Goal: Task Accomplishment & Management: Manage account settings

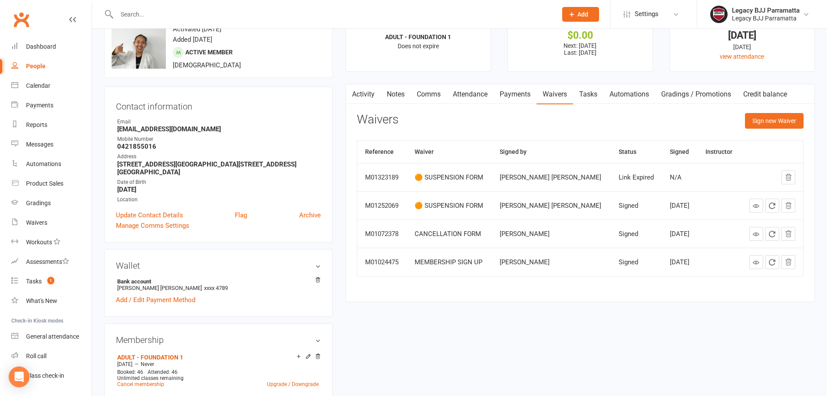
scroll to position [43, 0]
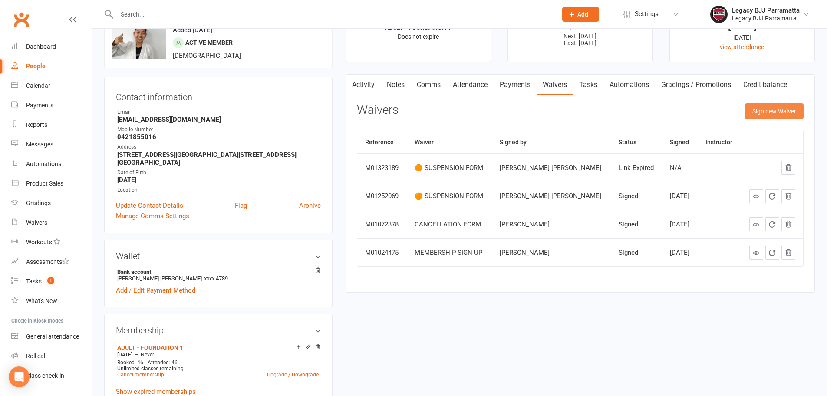
click at [797, 106] on button "Sign new Waiver" at bounding box center [774, 111] width 59 height 16
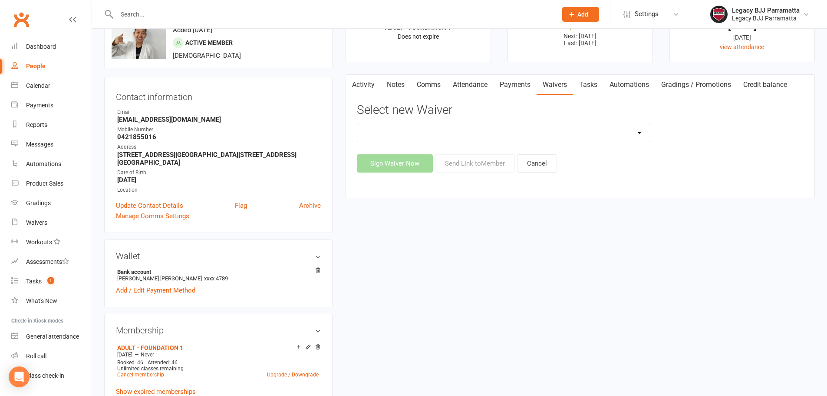
click at [606, 132] on select "❌ CANCELLATION FORM ✅ MEMBERSHIP SIGN UP 💲 NEW PAYMENT METHOD ⚠️ PROSPECT GENER…" at bounding box center [503, 132] width 293 height 17
select select "11484"
click at [357, 124] on select "❌ CANCELLATION FORM ✅ MEMBERSHIP SIGN UP 💲 NEW PAYMENT METHOD ⚠️ PROSPECT GENER…" at bounding box center [503, 132] width 293 height 17
click at [491, 166] on button "Send Link to Member" at bounding box center [475, 163] width 80 height 18
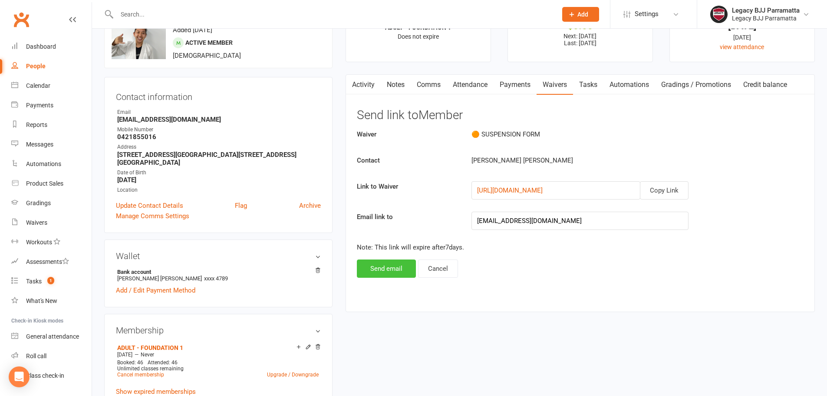
click at [385, 267] on button "Send email" at bounding box center [386, 268] width 59 height 18
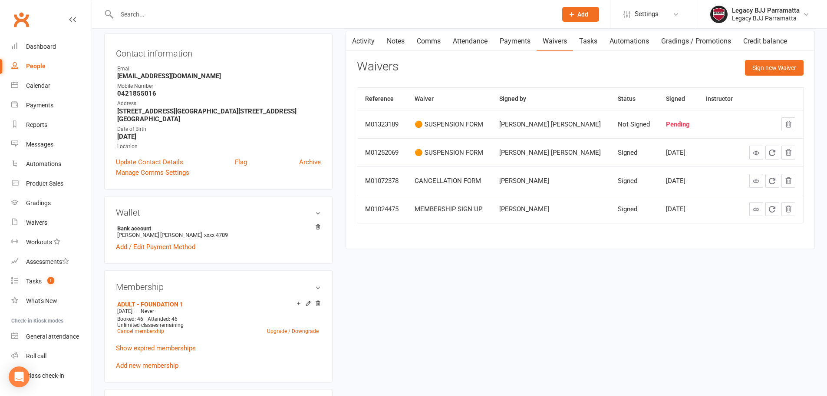
scroll to position [0, 0]
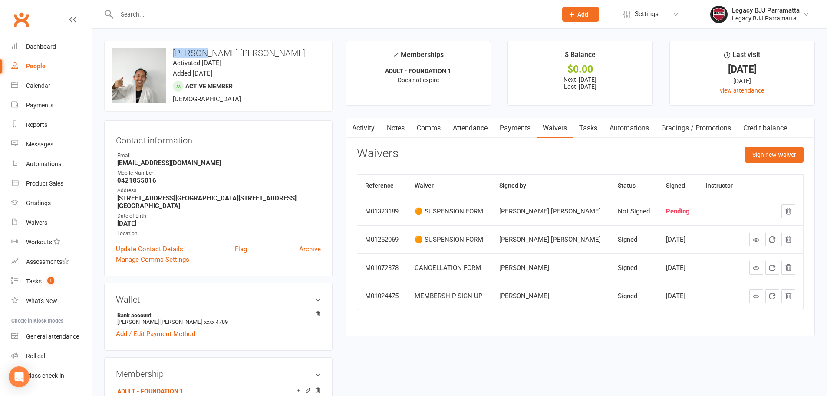
drag, startPoint x: 174, startPoint y: 50, endPoint x: 204, endPoint y: 50, distance: 30.0
click at [204, 50] on h3 "Bo Chan Cheav" at bounding box center [219, 53] width 214 height 10
click at [66, 208] on link "Gradings" at bounding box center [51, 203] width 80 height 20
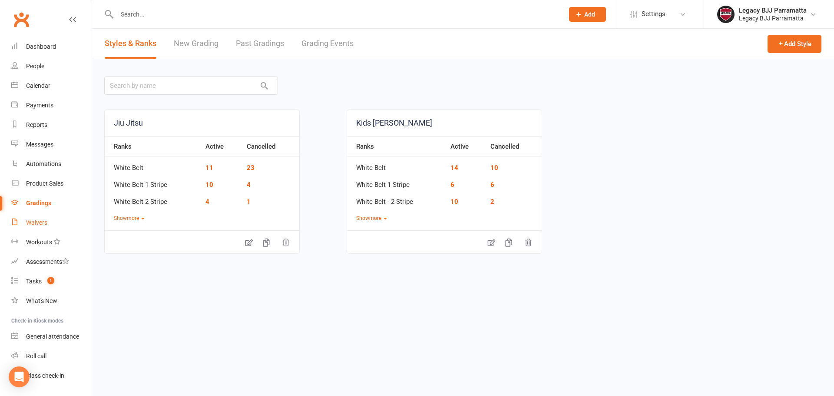
click at [50, 221] on link "Waivers" at bounding box center [51, 223] width 80 height 20
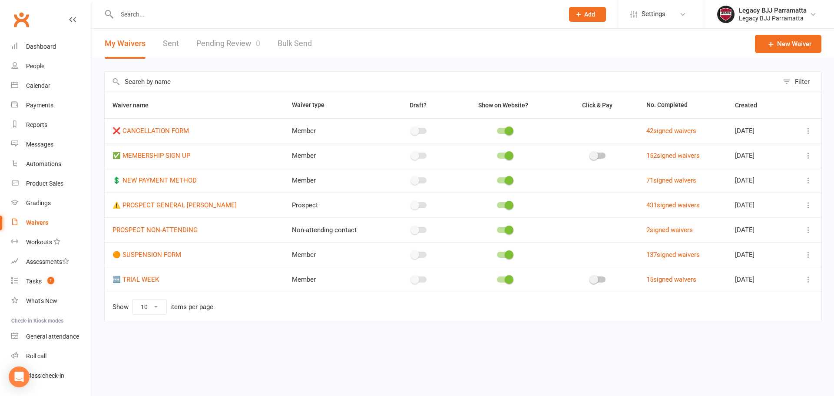
click at [222, 42] on link "Pending Review 0" at bounding box center [228, 44] width 64 height 30
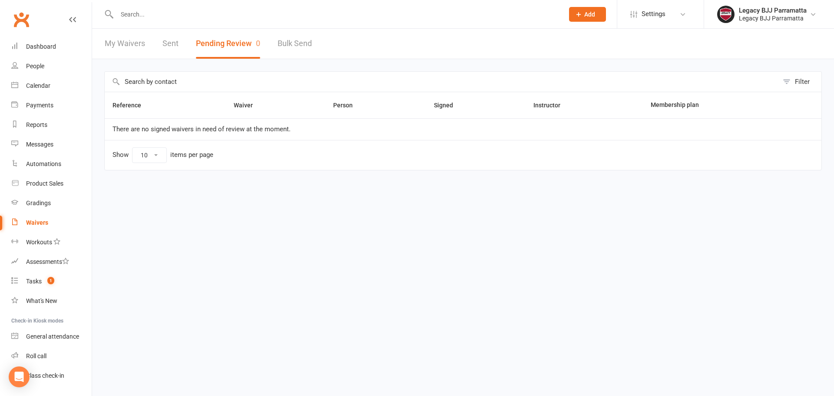
click at [171, 50] on link "Sent" at bounding box center [170, 44] width 16 height 30
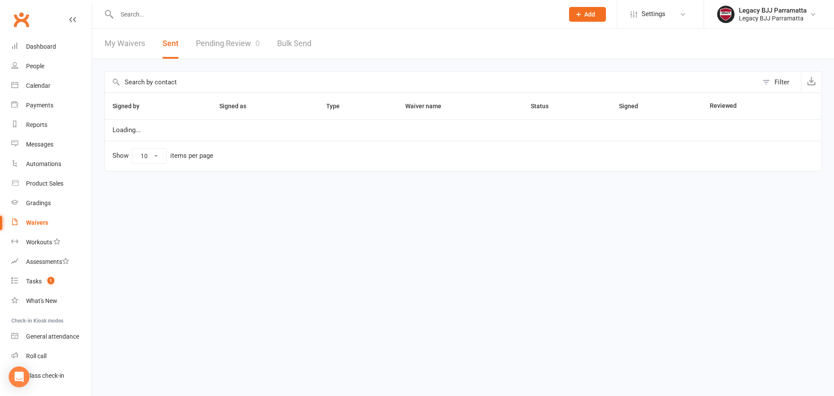
select select "100"
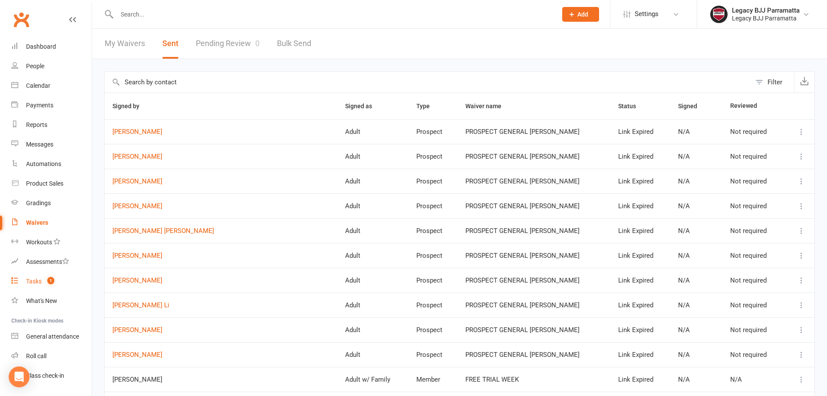
click at [39, 282] on div "Tasks" at bounding box center [34, 280] width 16 height 7
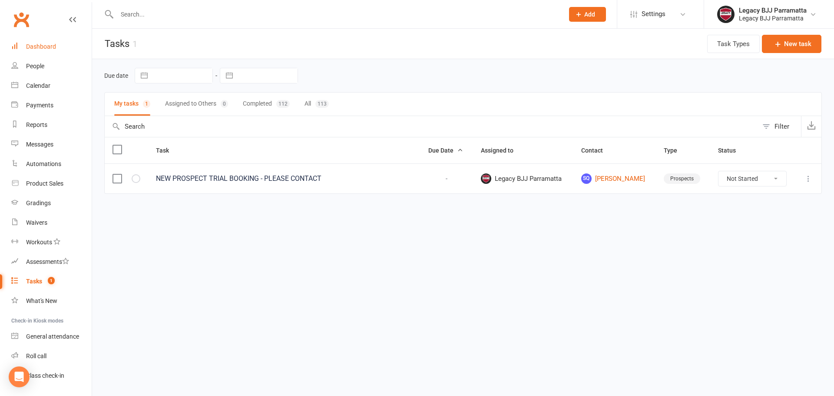
click at [49, 56] on link "Dashboard" at bounding box center [51, 47] width 80 height 20
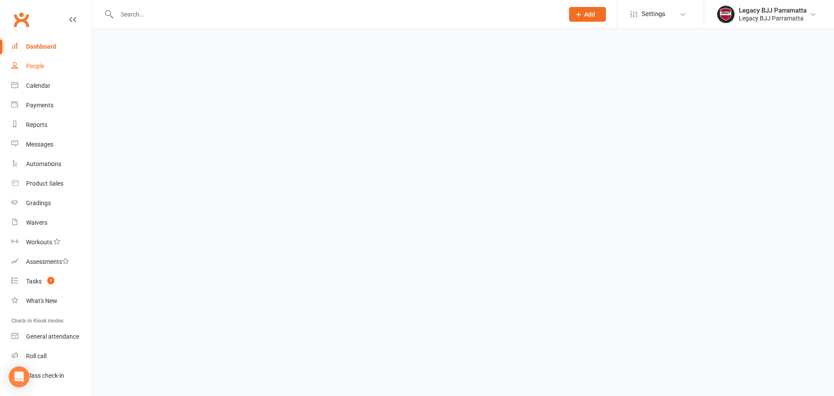
click at [50, 72] on link "People" at bounding box center [51, 66] width 80 height 20
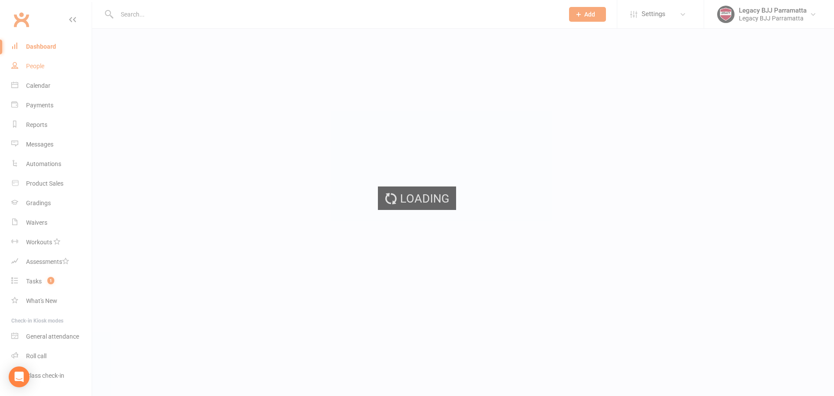
select select "100"
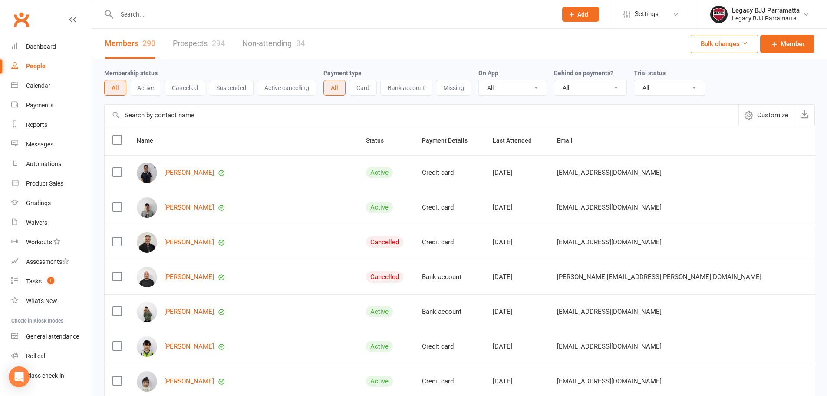
click at [190, 48] on link "Prospects 294" at bounding box center [199, 44] width 52 height 30
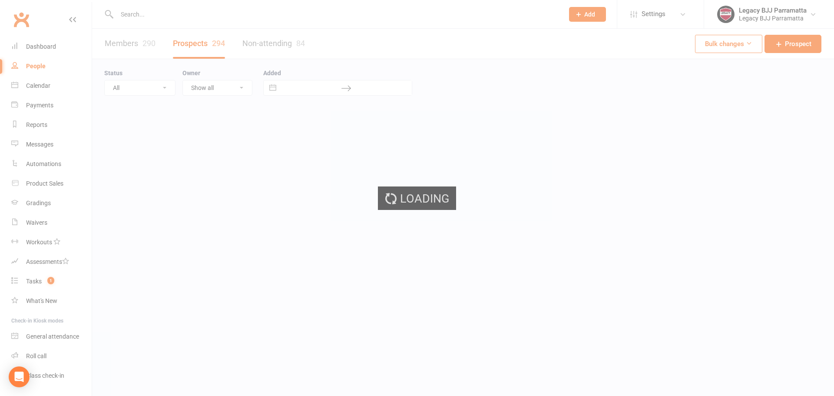
select select "100"
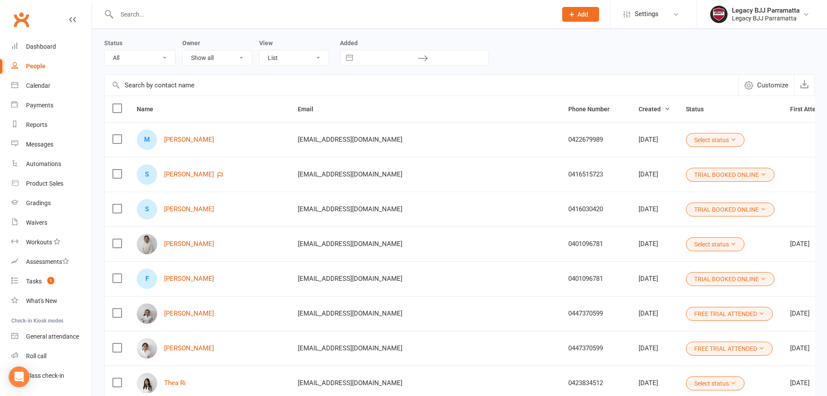
scroll to position [43, 0]
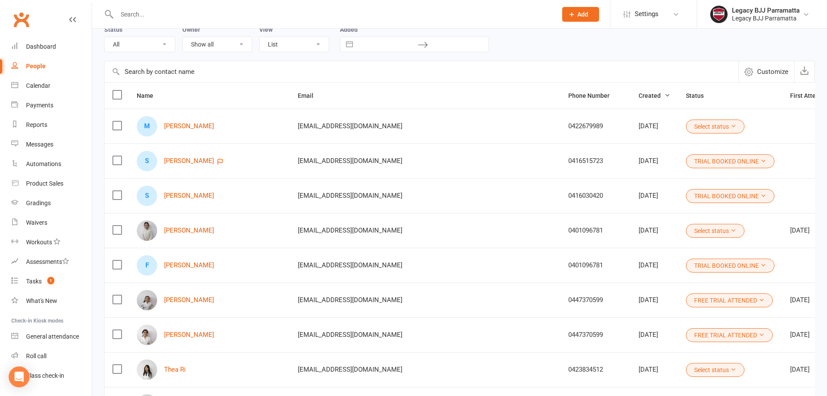
click at [730, 230] on icon at bounding box center [733, 230] width 6 height 6
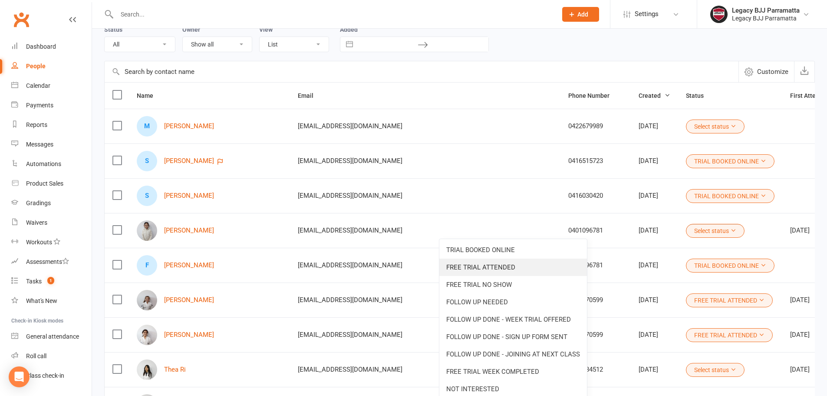
click at [538, 264] on link "FREE TRIAL ATTENDED" at bounding box center [513, 266] width 148 height 17
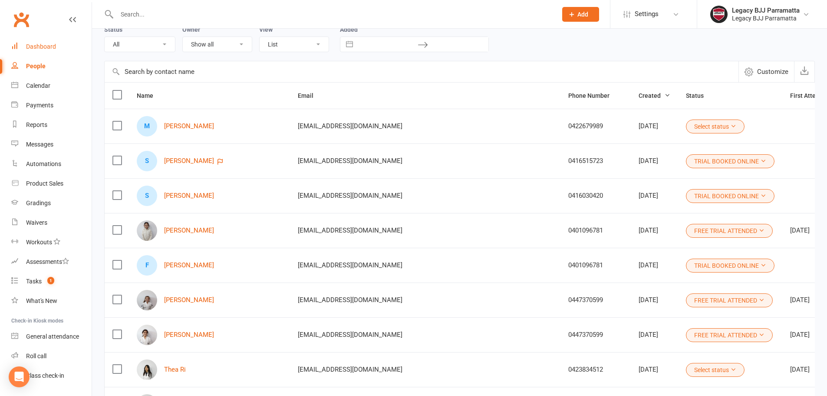
click at [57, 42] on link "Dashboard" at bounding box center [51, 47] width 80 height 20
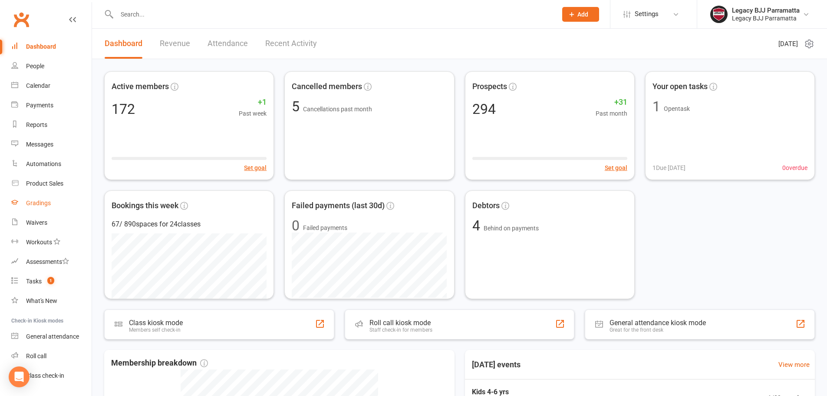
click at [46, 205] on div "Gradings" at bounding box center [38, 202] width 25 height 7
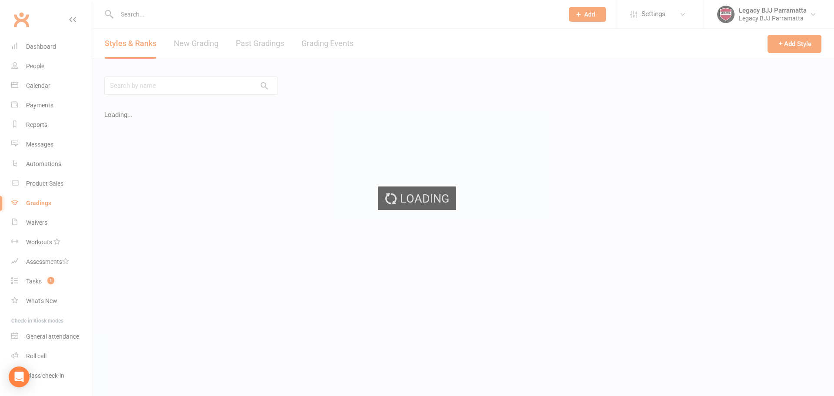
click at [46, 218] on div "Loading" at bounding box center [417, 198] width 834 height 396
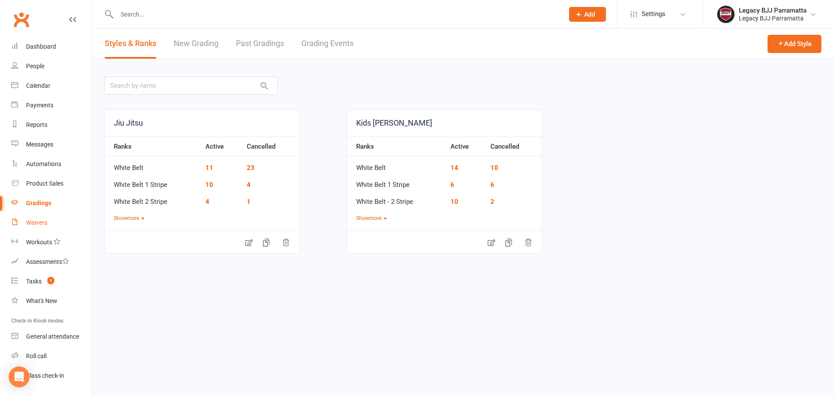
click at [45, 223] on div "Waivers" at bounding box center [36, 222] width 21 height 7
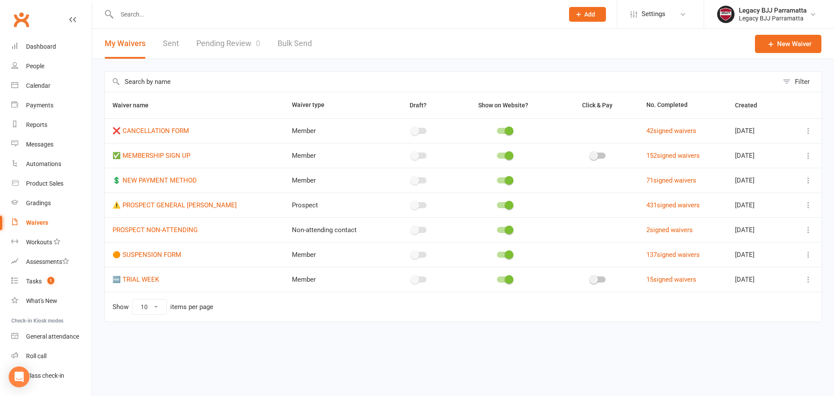
click at [208, 41] on link "Pending Review 0" at bounding box center [228, 44] width 64 height 30
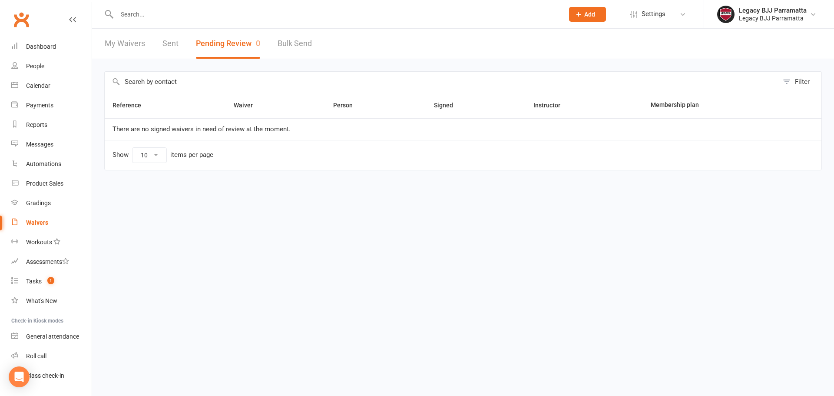
click at [173, 49] on link "Sent" at bounding box center [170, 44] width 16 height 30
select select "100"
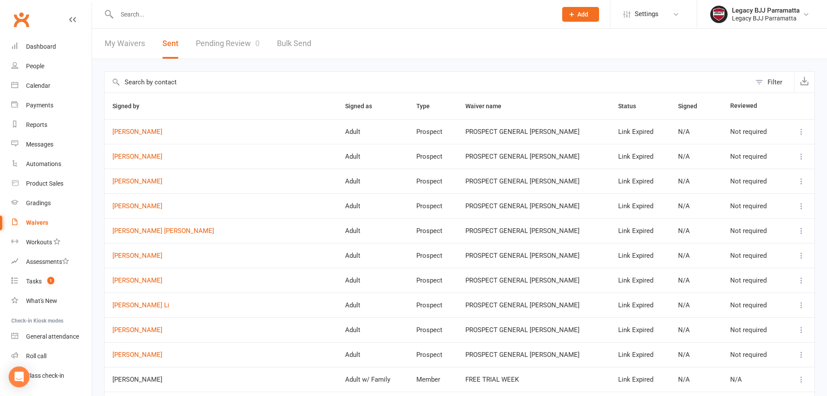
click at [234, 43] on link "Pending Review 0" at bounding box center [228, 44] width 64 height 30
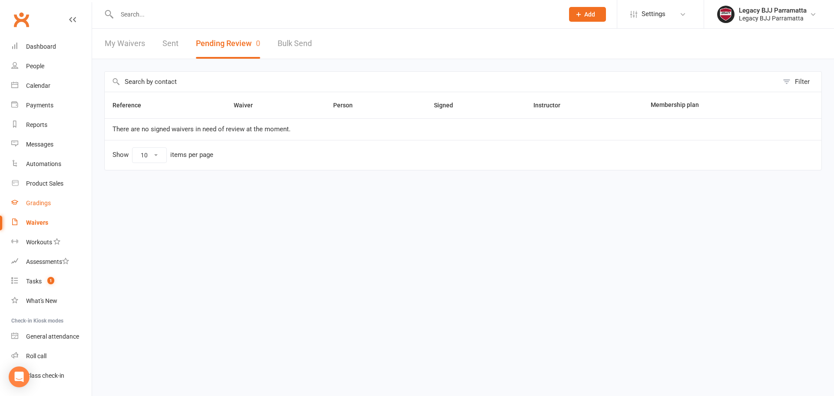
click at [47, 206] on div "Gradings" at bounding box center [38, 202] width 25 height 7
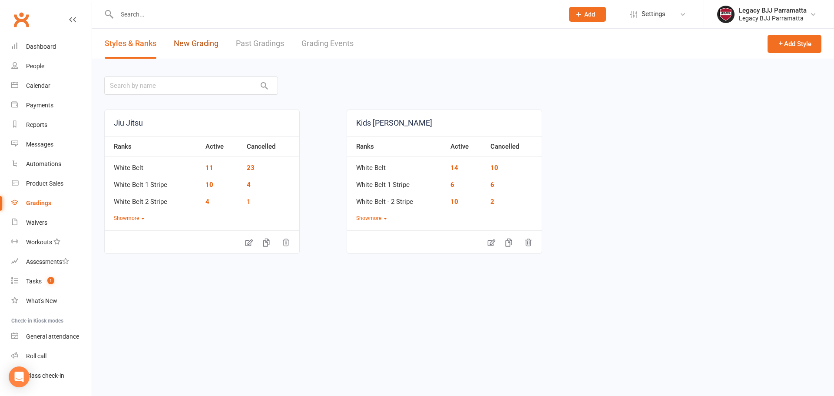
click at [207, 42] on link "New Grading" at bounding box center [196, 44] width 45 height 30
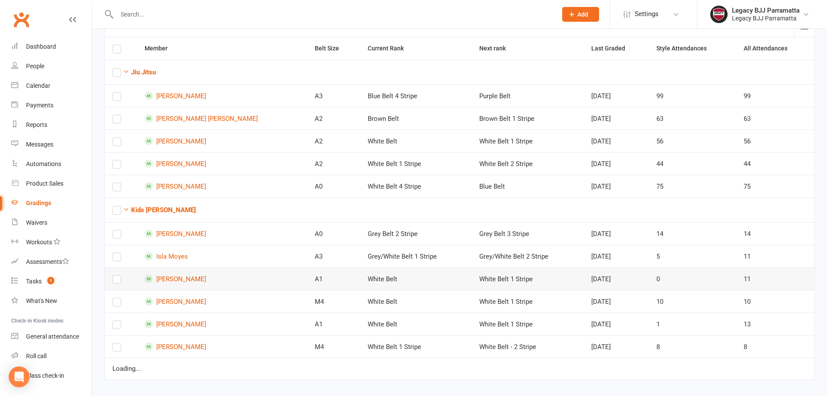
scroll to position [66, 0]
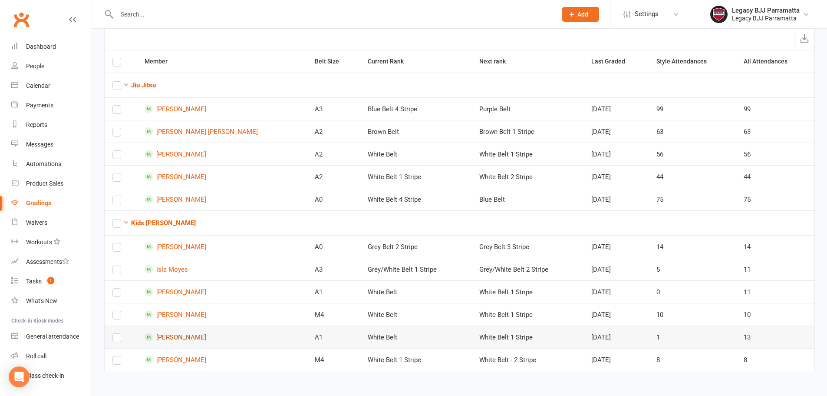
click at [165, 337] on link "Luca Lee" at bounding box center [222, 337] width 155 height 8
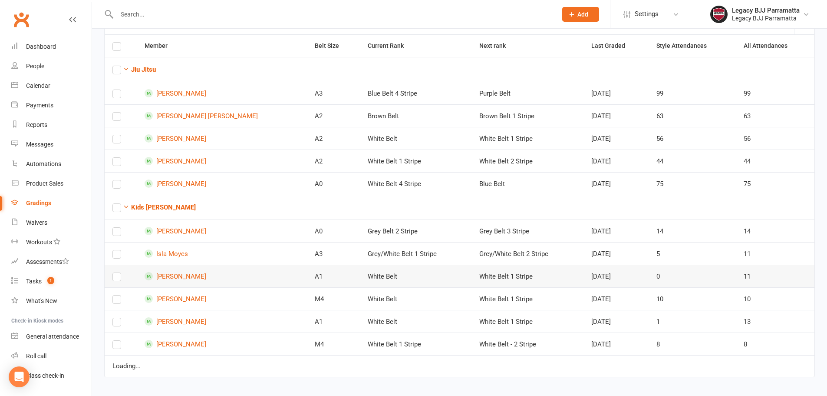
scroll to position [66, 0]
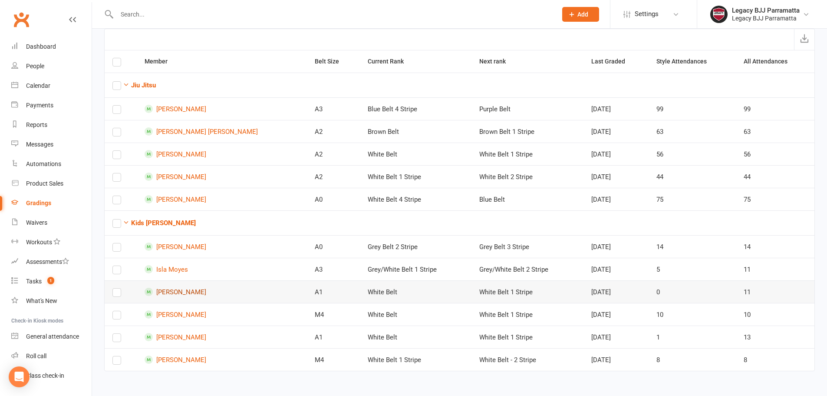
click at [187, 294] on link "Jayda Cemal" at bounding box center [222, 291] width 155 height 8
click at [188, 316] on link "[PERSON_NAME]" at bounding box center [222, 314] width 155 height 8
click at [25, 62] on link "People" at bounding box center [51, 66] width 80 height 20
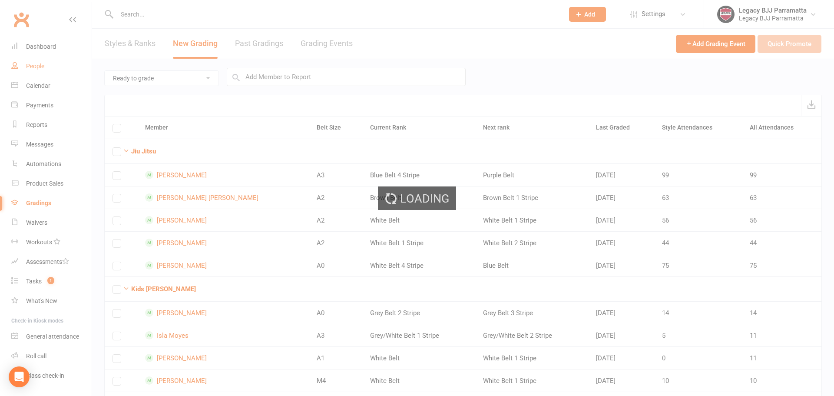
select select "100"
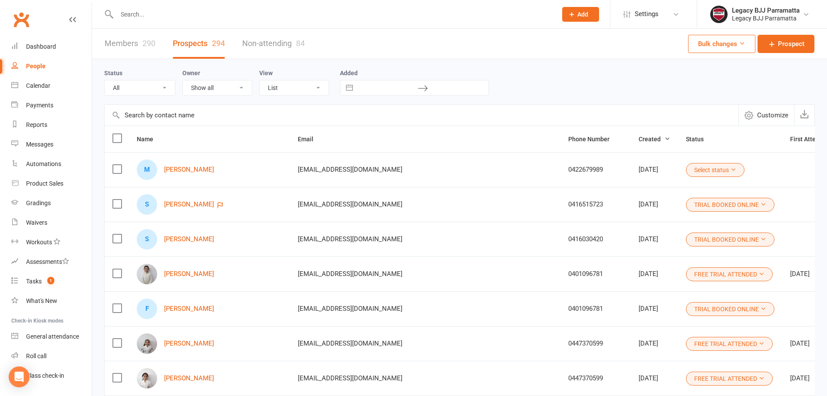
click at [281, 47] on link "Non-attending 84" at bounding box center [273, 44] width 63 height 30
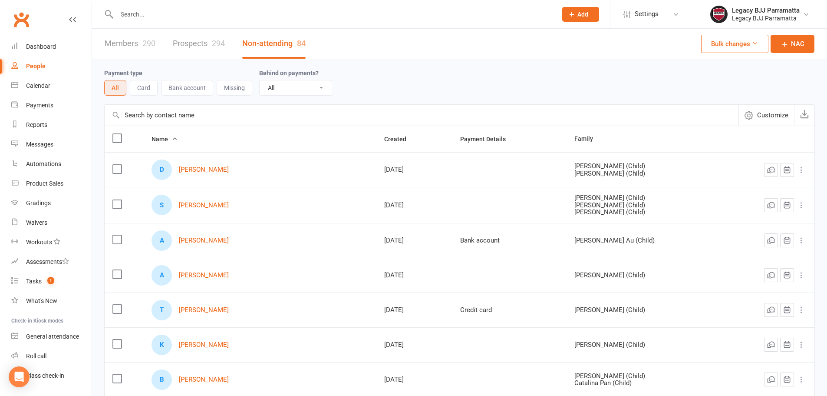
click at [211, 49] on link "Prospects 294" at bounding box center [199, 44] width 52 height 30
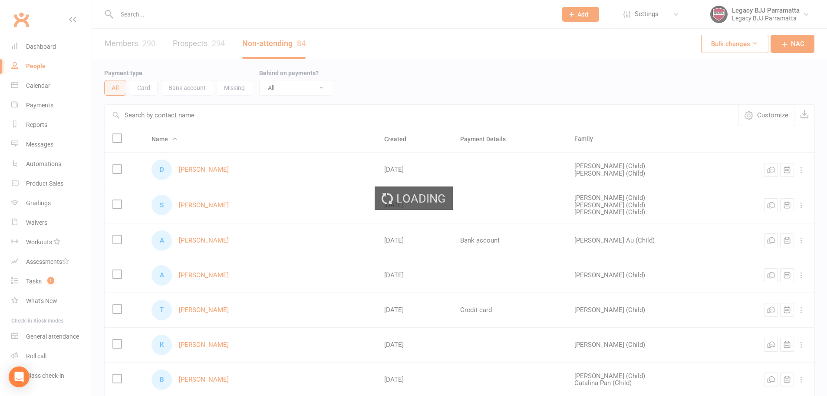
select select "100"
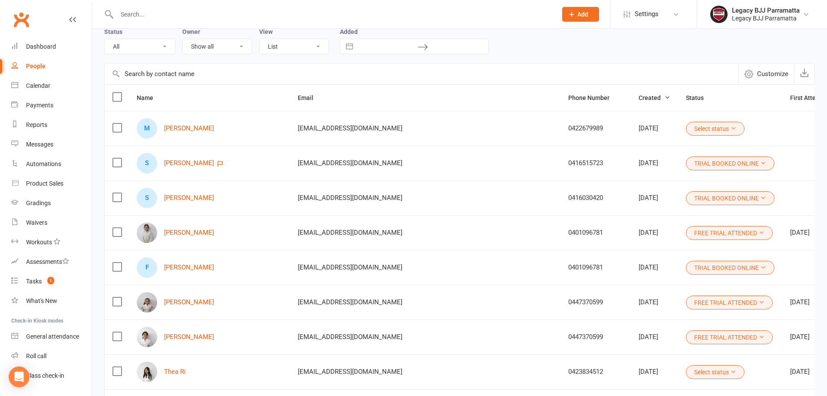
scroll to position [43, 0]
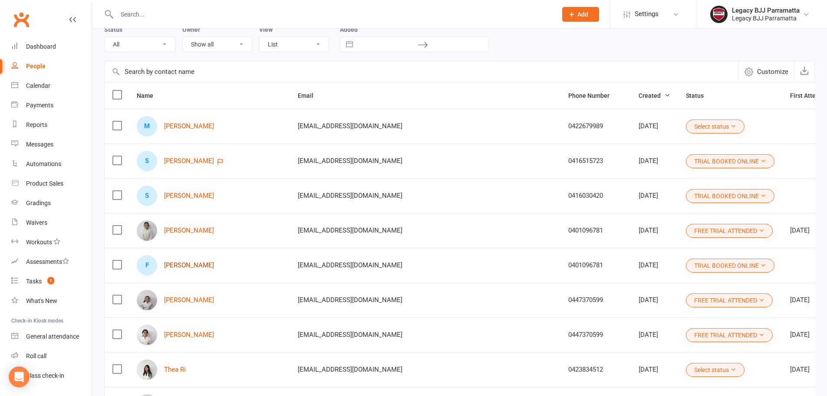
click at [190, 267] on link "Felicia Jahja" at bounding box center [189, 264] width 50 height 7
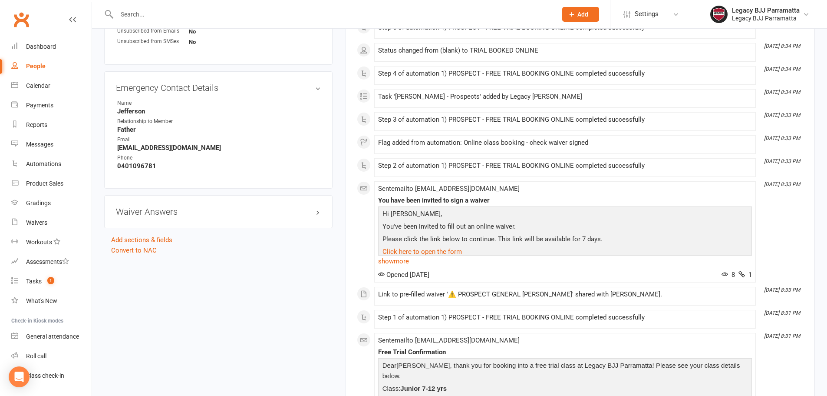
scroll to position [434, 0]
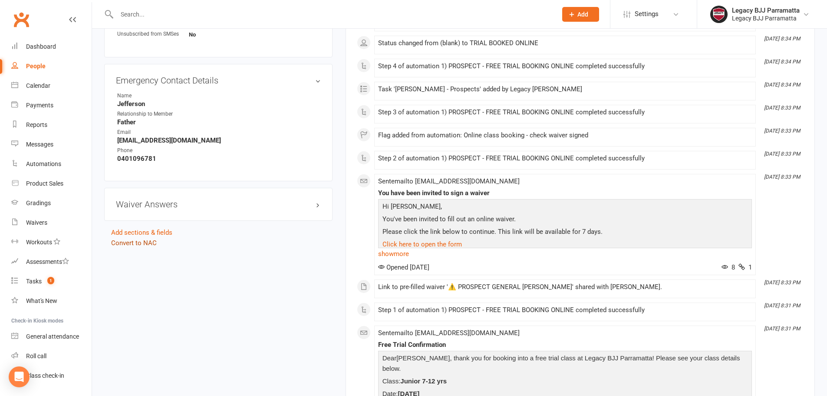
click at [150, 244] on link "Convert to NAC" at bounding box center [134, 243] width 46 height 8
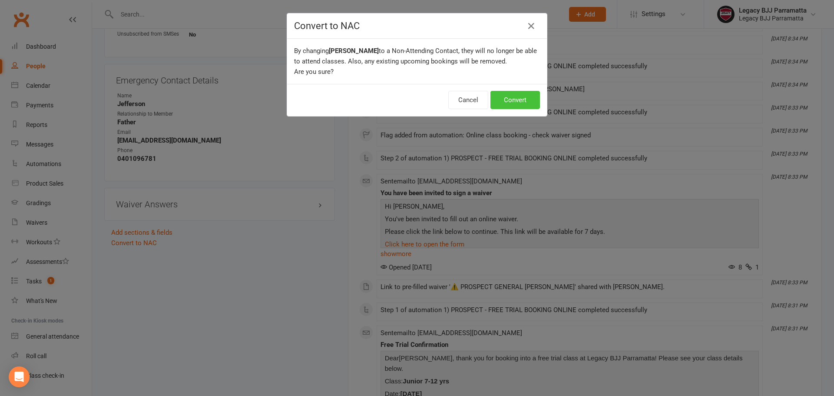
click at [501, 102] on button "Convert" at bounding box center [515, 100] width 50 height 18
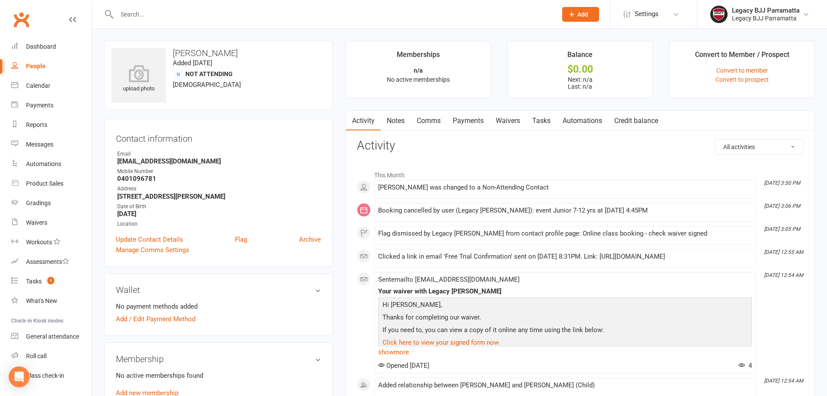
click at [42, 66] on div "People" at bounding box center [36, 66] width 20 height 7
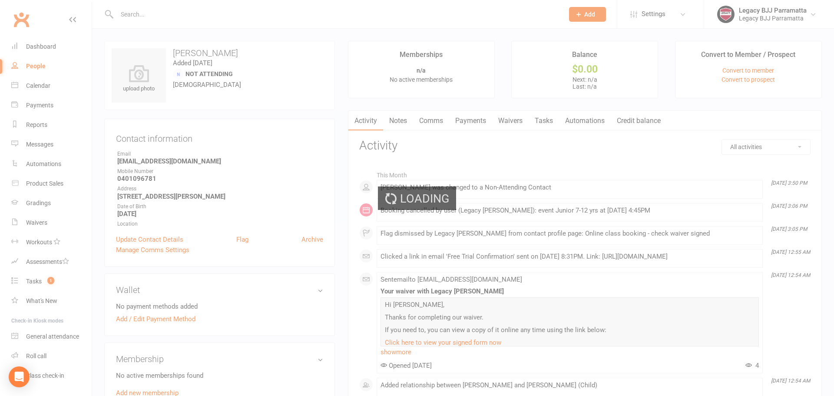
select select "100"
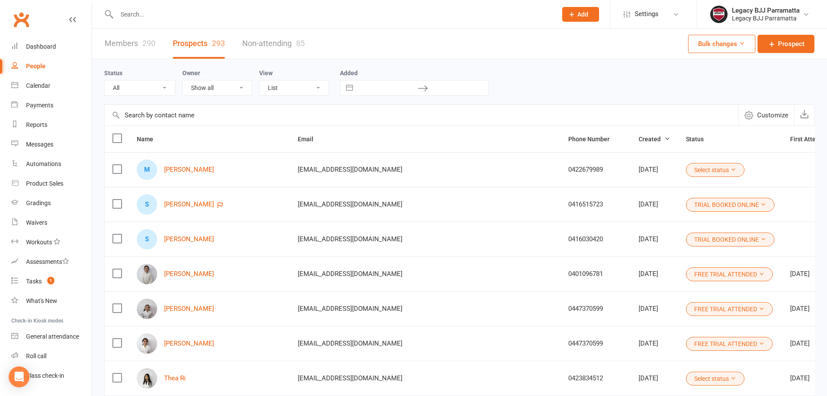
click at [274, 44] on link "Non-attending 85" at bounding box center [273, 44] width 63 height 30
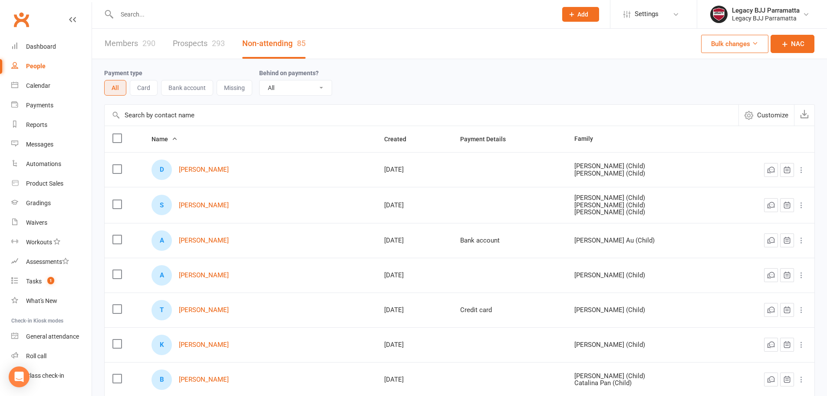
click at [203, 43] on link "Prospects 293" at bounding box center [199, 44] width 52 height 30
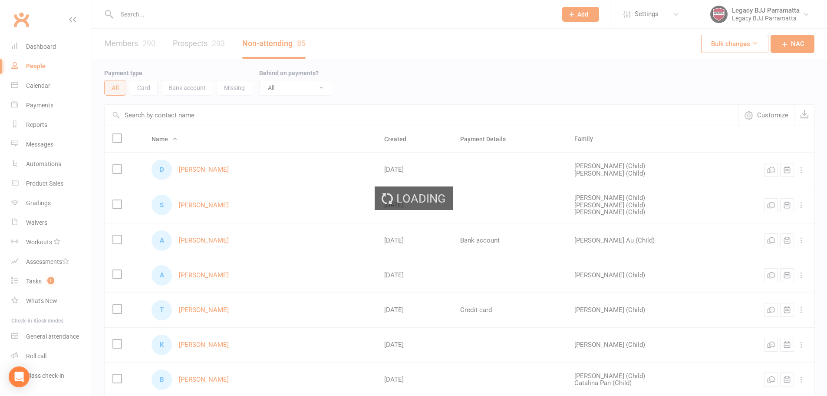
select select "100"
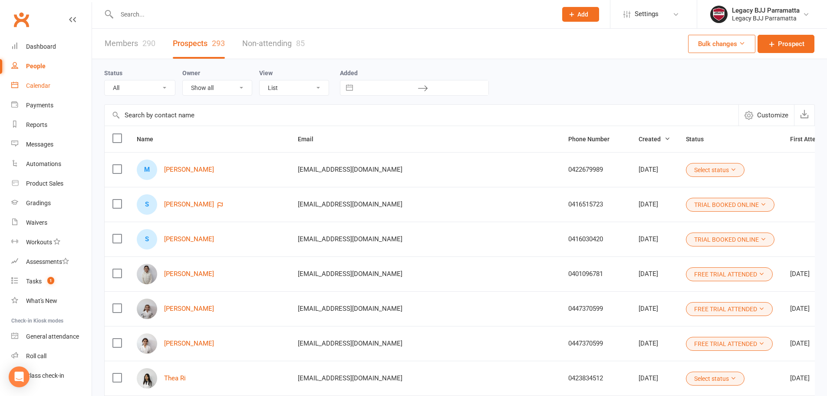
click at [69, 91] on link "Calendar" at bounding box center [51, 86] width 80 height 20
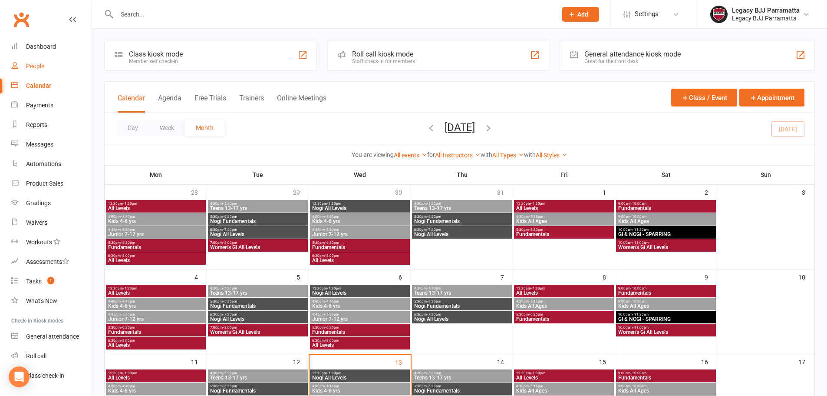
click at [31, 68] on div "People" at bounding box center [35, 66] width 18 height 7
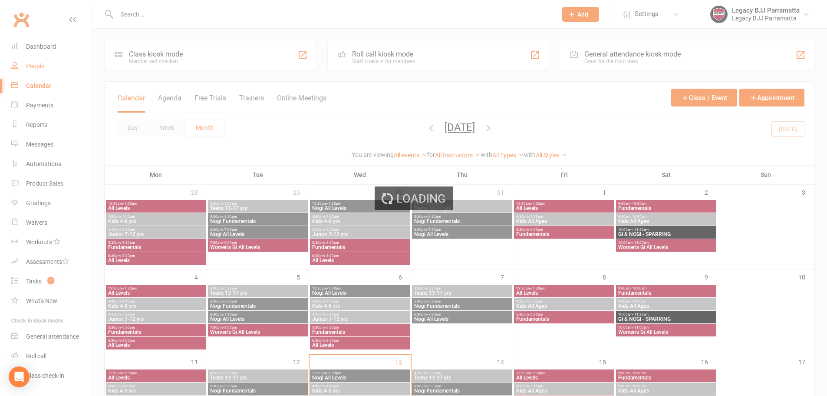
select select "100"
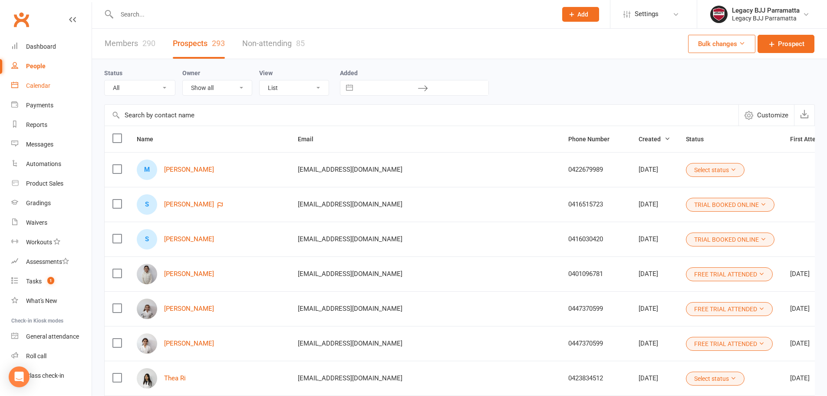
click at [63, 84] on link "Calendar" at bounding box center [51, 86] width 80 height 20
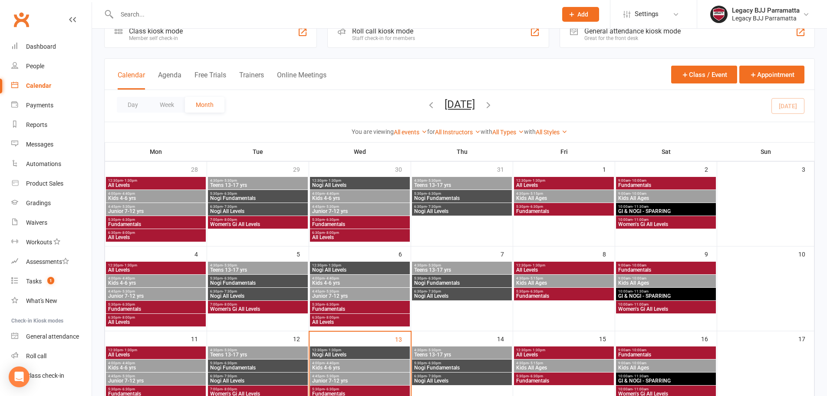
scroll to position [43, 0]
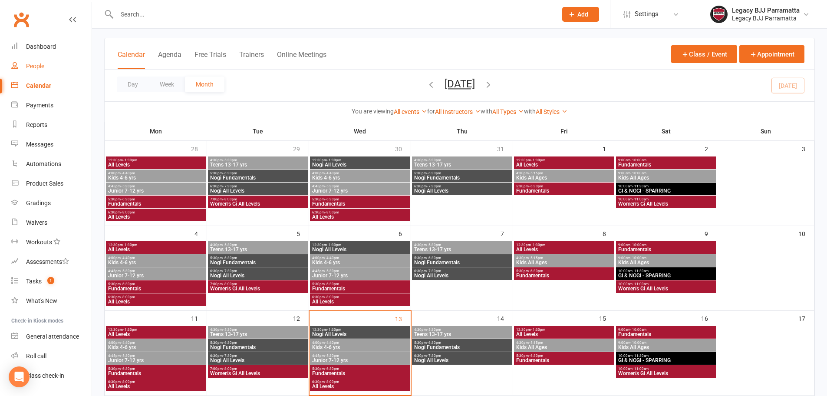
click at [61, 69] on link "People" at bounding box center [51, 66] width 80 height 20
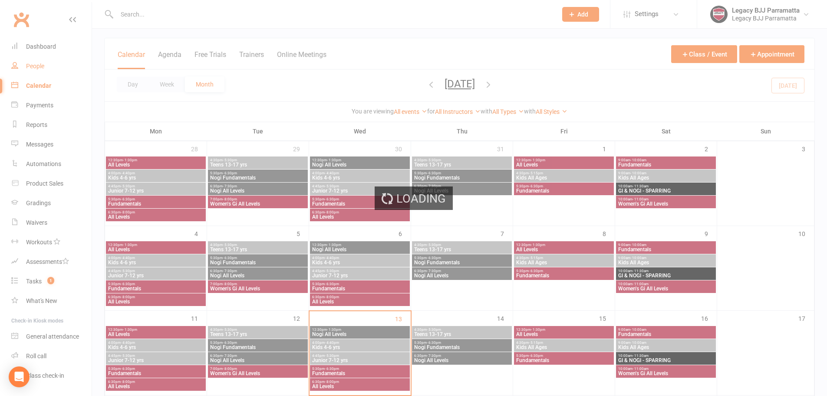
select select "100"
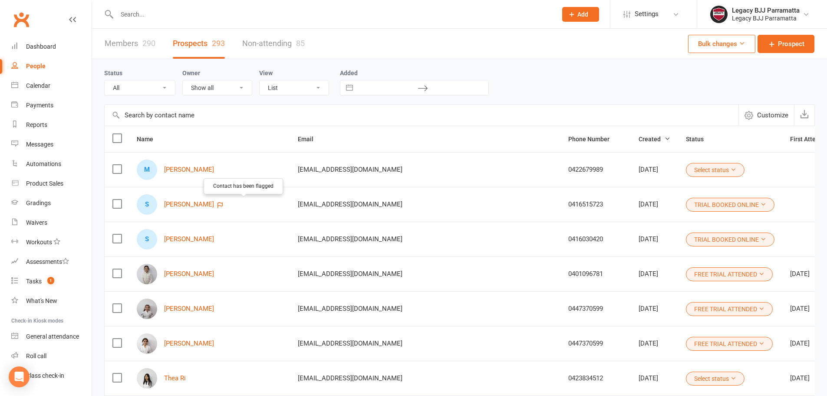
click at [223, 205] on icon "button" at bounding box center [220, 205] width 5 height 6
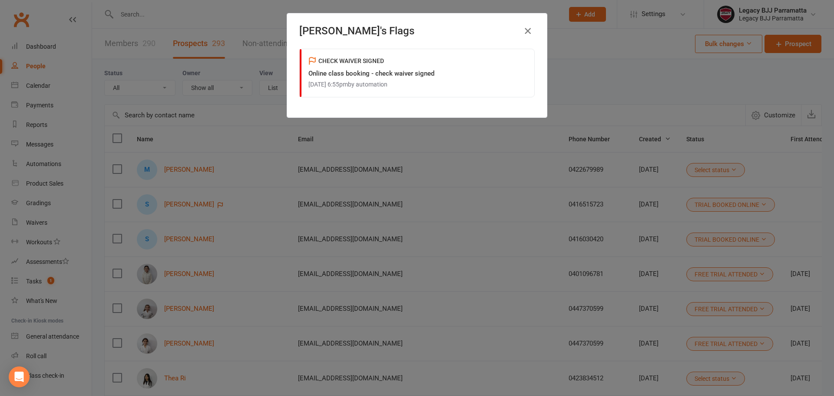
click at [524, 28] on icon "button" at bounding box center [527, 31] width 10 height 10
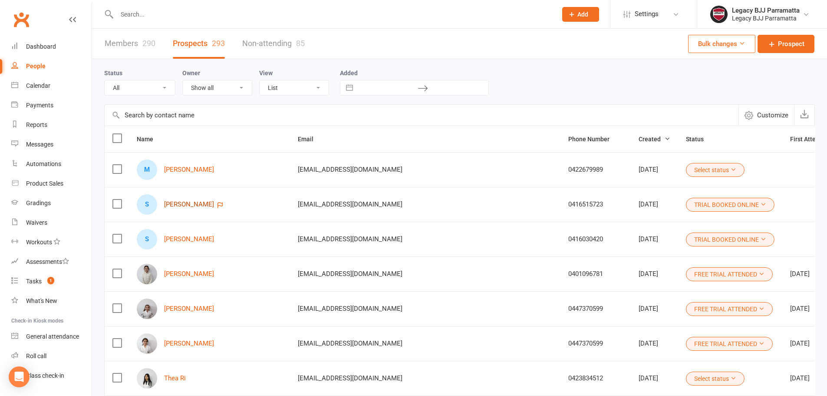
click at [202, 208] on link "Shahzad Qalandarzadah" at bounding box center [189, 204] width 50 height 7
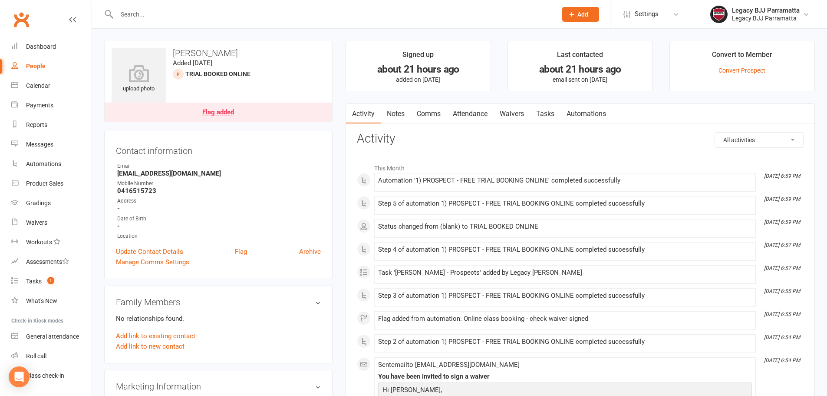
click at [185, 16] on input "text" at bounding box center [332, 14] width 437 height 12
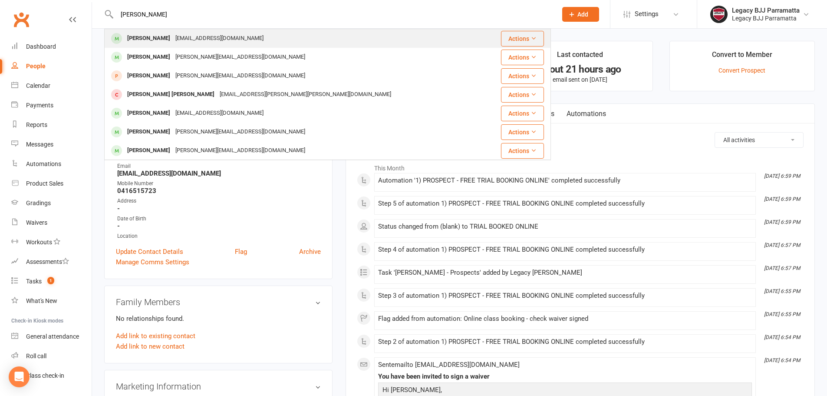
type input "alexandre"
click at [218, 36] on div "xandevalverde@hotmail.com" at bounding box center [219, 38] width 93 height 13
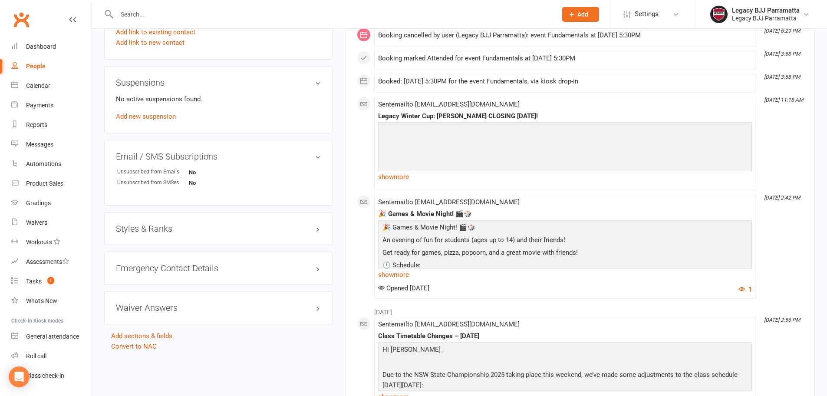
scroll to position [521, 0]
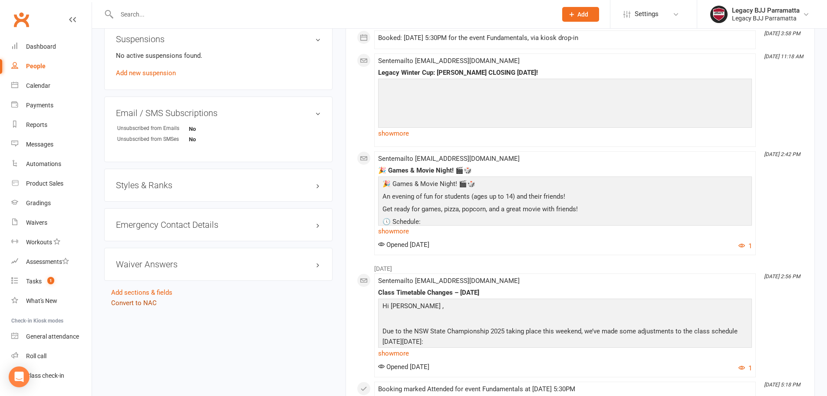
click at [144, 300] on link "Convert to NAC" at bounding box center [134, 303] width 46 height 8
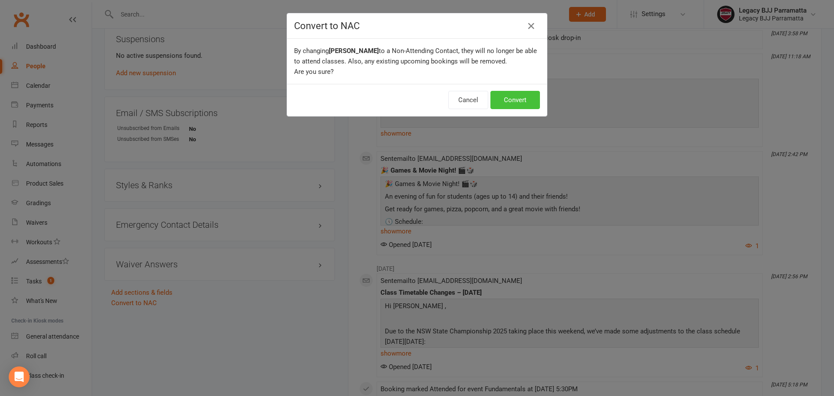
click at [505, 100] on button "Convert" at bounding box center [515, 100] width 50 height 18
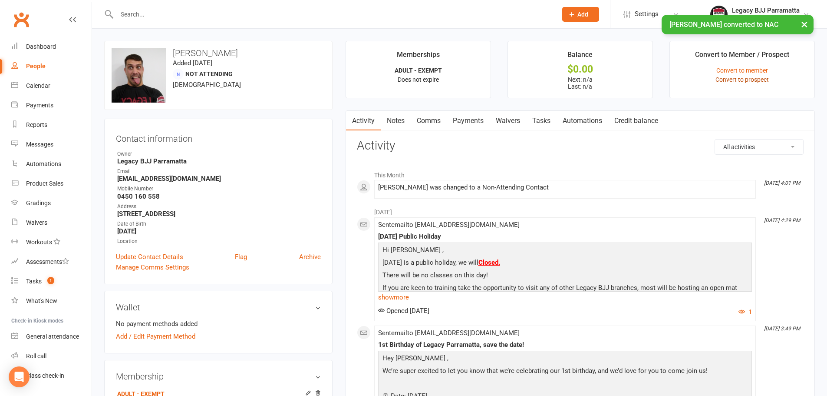
click at [740, 80] on link "Convert to prospect" at bounding box center [742, 79] width 53 height 7
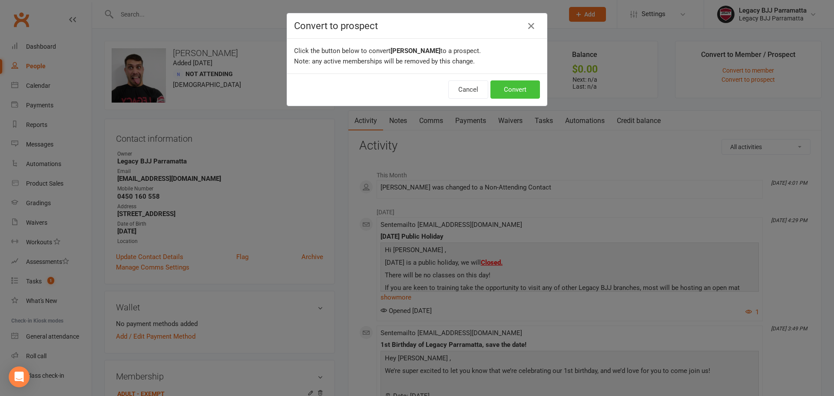
click at [522, 92] on button "Convert" at bounding box center [515, 89] width 50 height 18
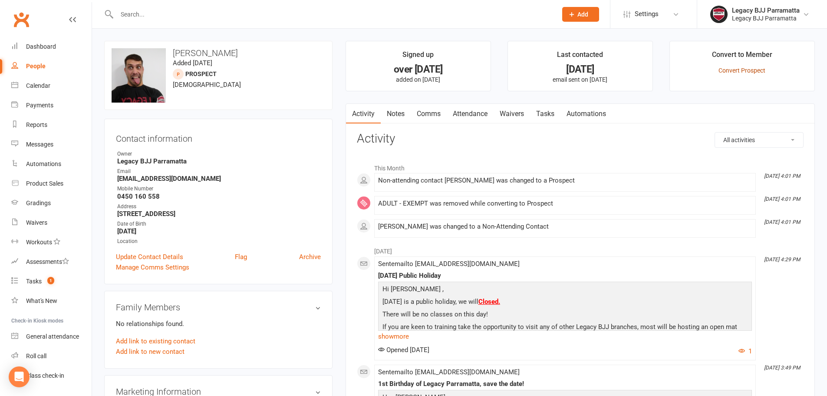
click at [745, 71] on link "Convert Prospect" at bounding box center [742, 70] width 47 height 7
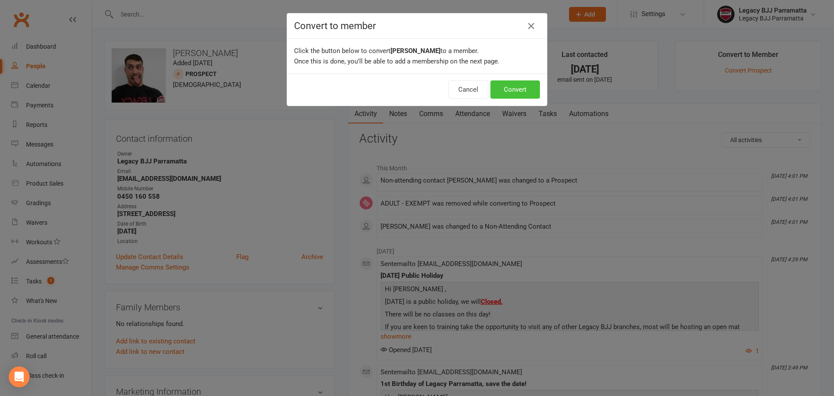
click at [517, 94] on button "Convert" at bounding box center [515, 89] width 50 height 18
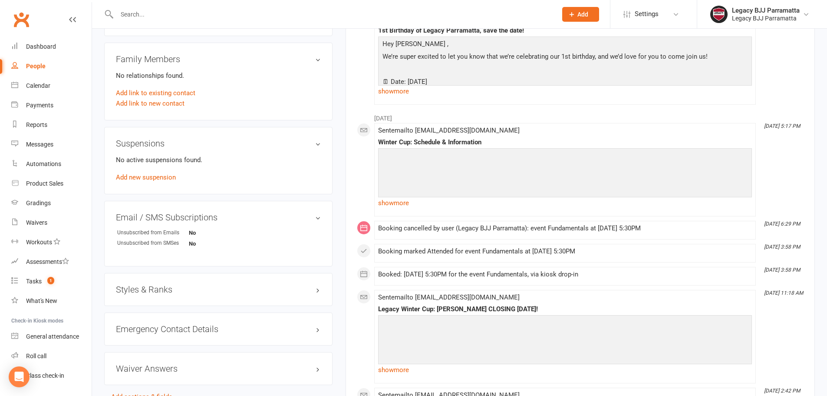
scroll to position [434, 0]
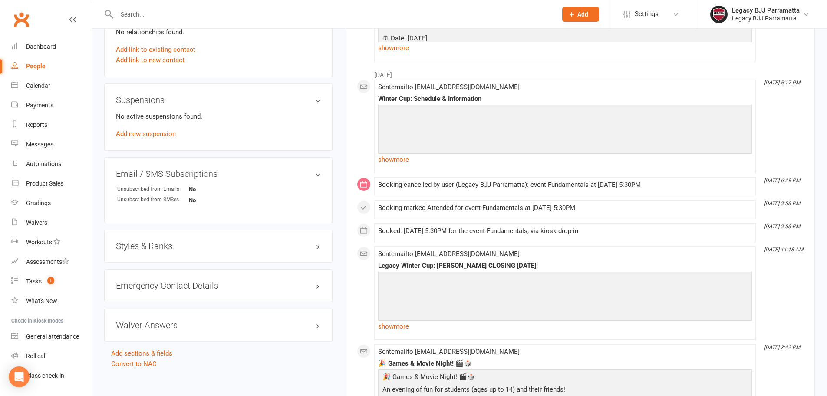
click at [187, 249] on h3 "Styles & Ranks" at bounding box center [218, 246] width 205 height 10
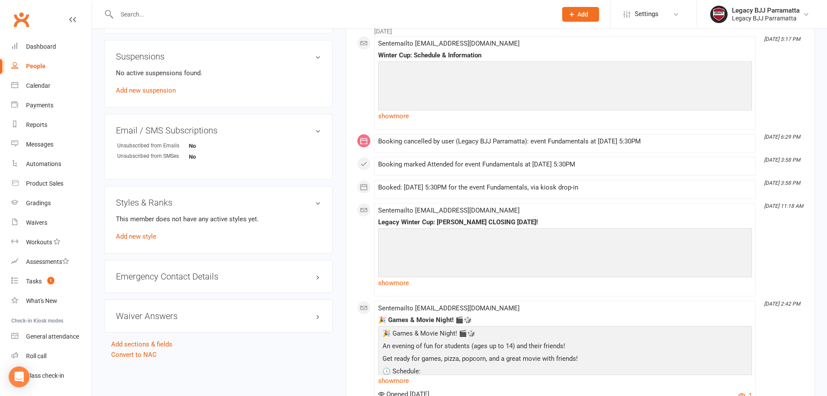
scroll to position [521, 0]
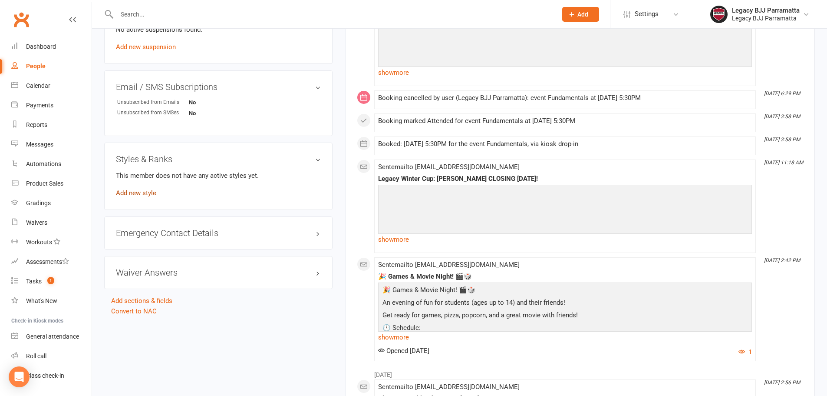
click at [150, 195] on link "Add new style" at bounding box center [136, 193] width 40 height 8
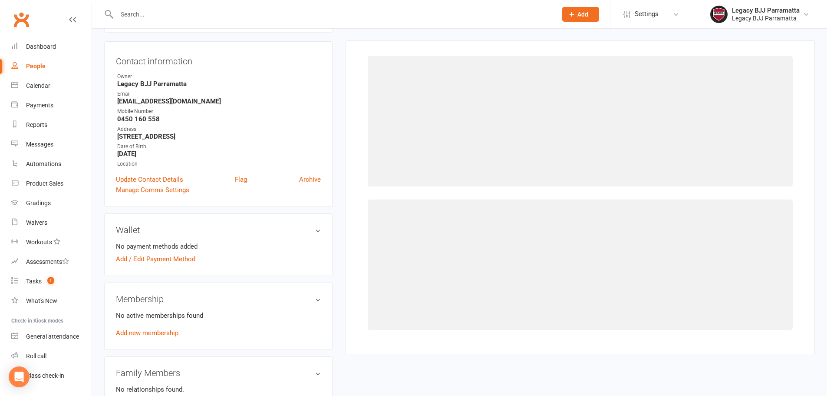
scroll to position [74, 0]
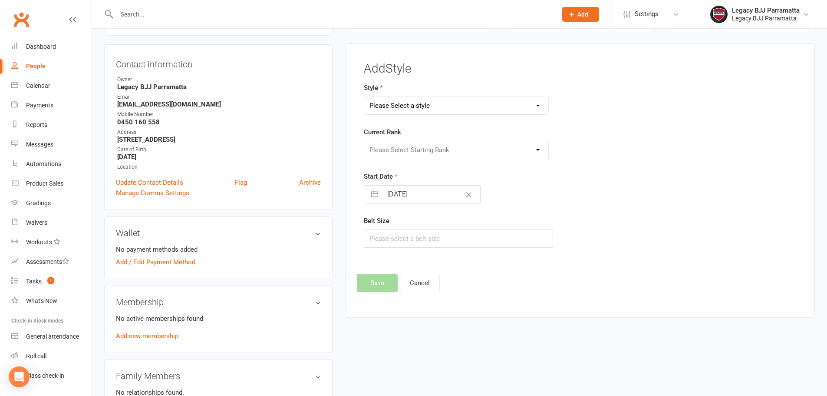
click at [434, 102] on select "Please Select a style Jiu Jitsu Kids Jiu Jitsu" at bounding box center [456, 105] width 185 height 17
select select "3101"
click at [364, 97] on select "Please Select a style Jiu Jitsu Kids Jiu Jitsu" at bounding box center [456, 105] width 185 height 17
click at [448, 150] on select "Please Select Starting Rank White Belt White Belt 1 Stripe White Belt 2 Stripe …" at bounding box center [456, 149] width 185 height 17
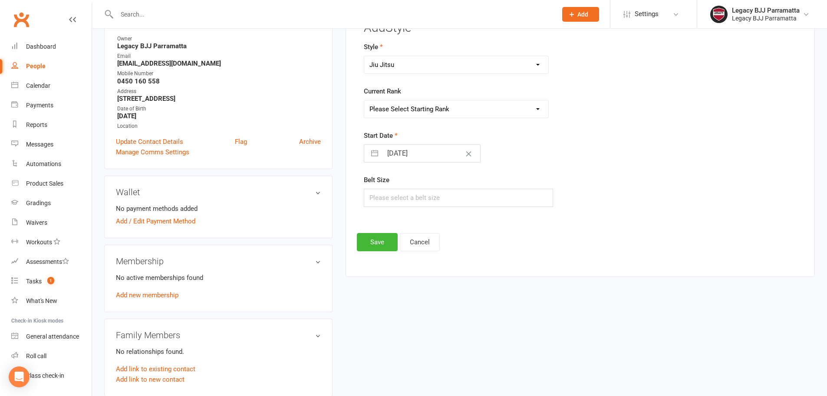
scroll to position [104, 0]
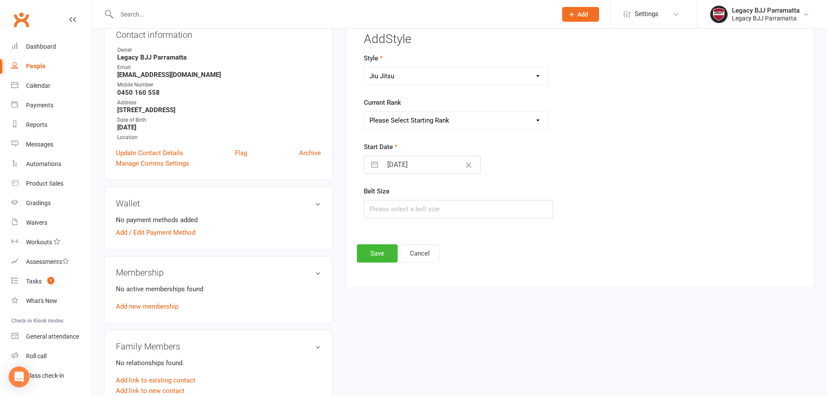
click at [479, 130] on form "Style Jiu Jitsu Kids Jiu Jitsu Current Rank Please Select Starting Rank White B…" at bounding box center [506, 135] width 284 height 165
click at [483, 124] on select "Please Select Starting Rank White Belt White Belt 1 Stripe White Belt 2 Stripe …" at bounding box center [456, 120] width 185 height 17
select select "34395"
click at [364, 112] on select "Please Select Starting Rank White Belt White Belt 1 Stripe White Belt 2 Stripe …" at bounding box center [456, 120] width 185 height 17
click at [442, 215] on input "text" at bounding box center [459, 209] width 190 height 18
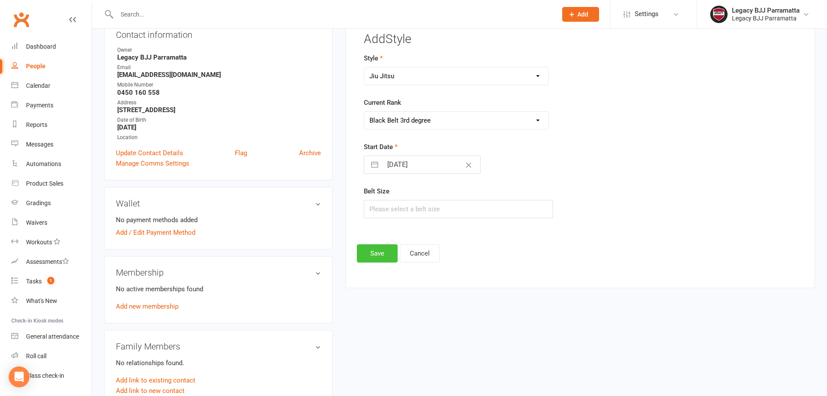
click at [387, 252] on button "Save" at bounding box center [377, 253] width 41 height 18
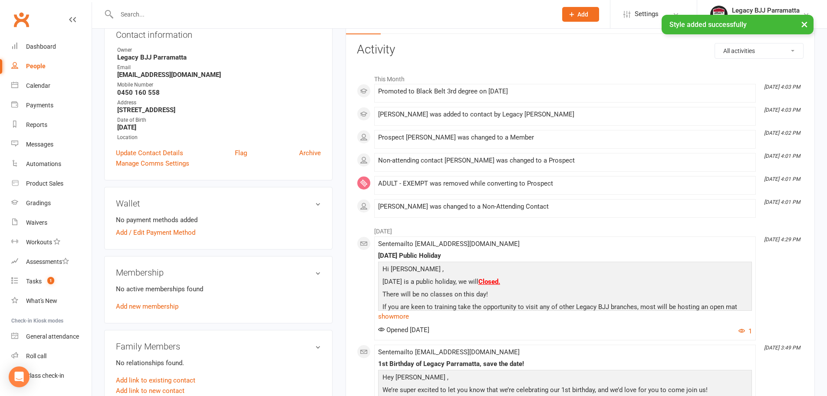
scroll to position [60, 0]
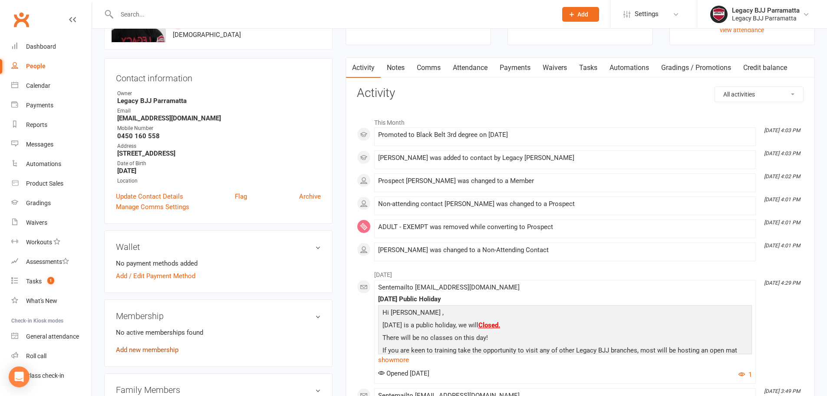
click at [177, 347] on link "Add new membership" at bounding box center [147, 350] width 63 height 8
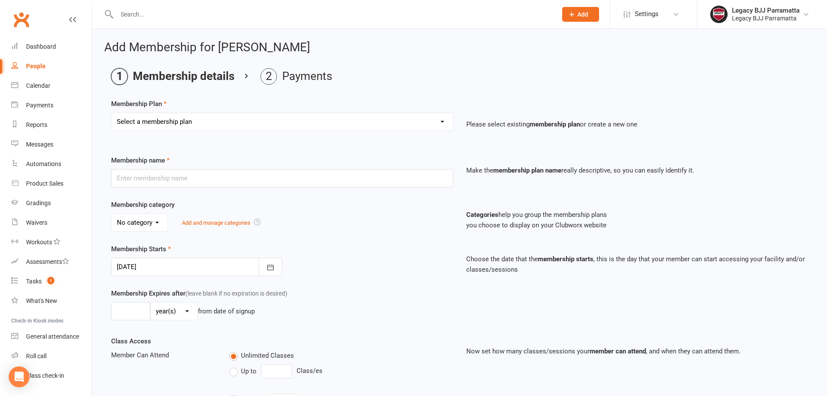
click at [252, 117] on select "Select a membership plan Create new Membership Plan ADULT - CASUAL ADULT - 6 MO…" at bounding box center [282, 121] width 341 height 17
select select "16"
click at [112, 113] on select "Select a membership plan Create new Membership Plan ADULT - CASUAL ADULT - 6 MO…" at bounding box center [282, 121] width 341 height 17
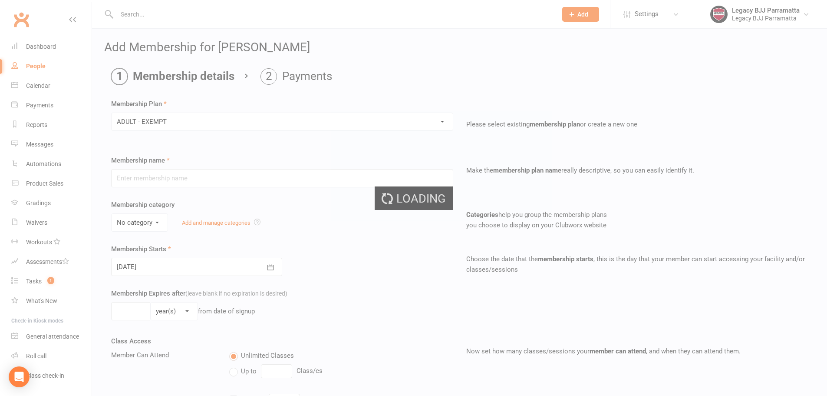
type input "ADULT - EXEMPT"
select select "3"
type input "0"
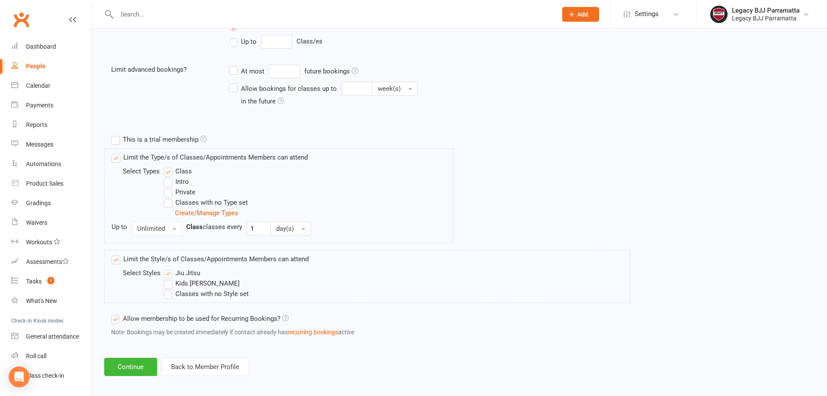
scroll to position [334, 0]
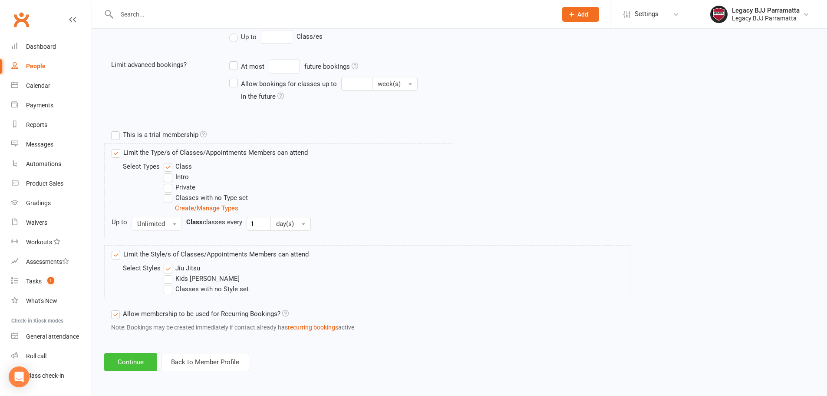
click at [144, 366] on button "Continue" at bounding box center [130, 362] width 53 height 18
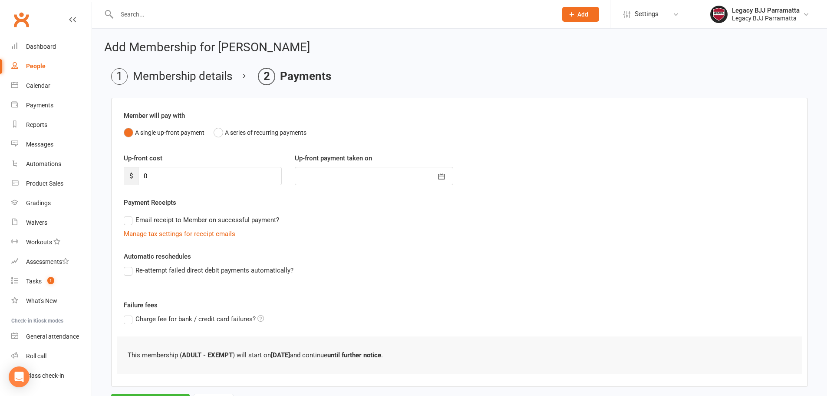
scroll to position [43, 0]
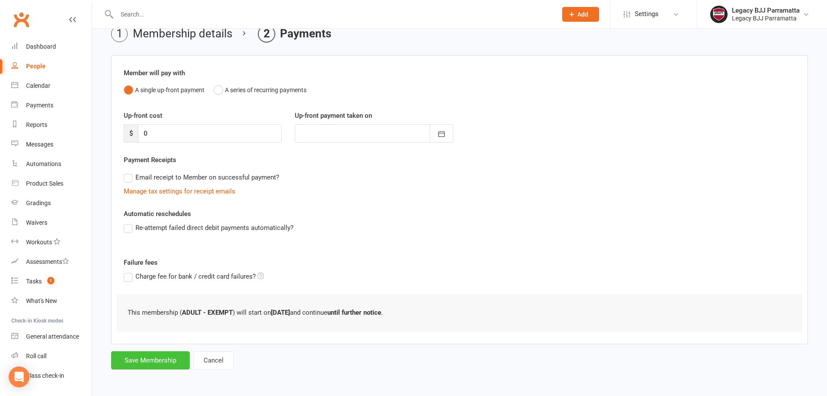
click at [165, 362] on button "Save Membership" at bounding box center [150, 360] width 79 height 18
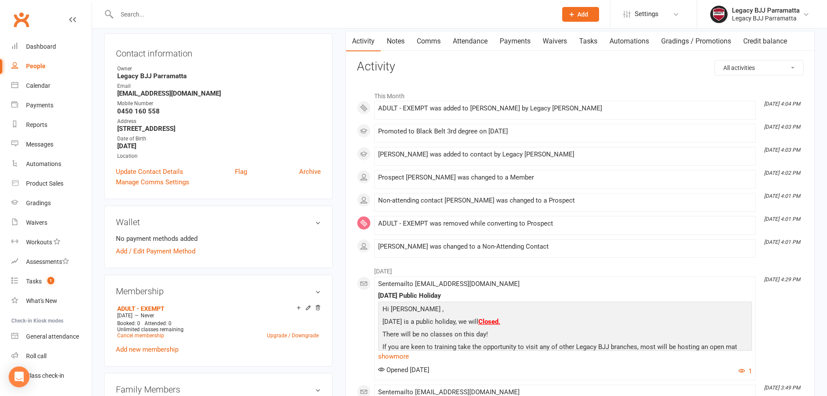
scroll to position [43, 0]
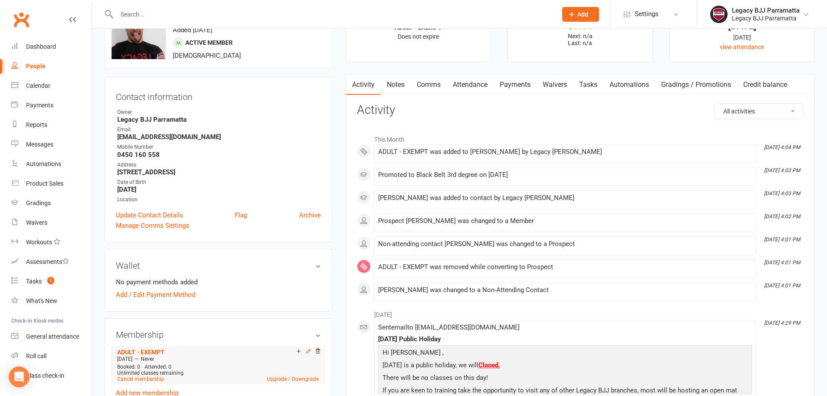
click at [307, 351] on icon at bounding box center [308, 351] width 6 height 6
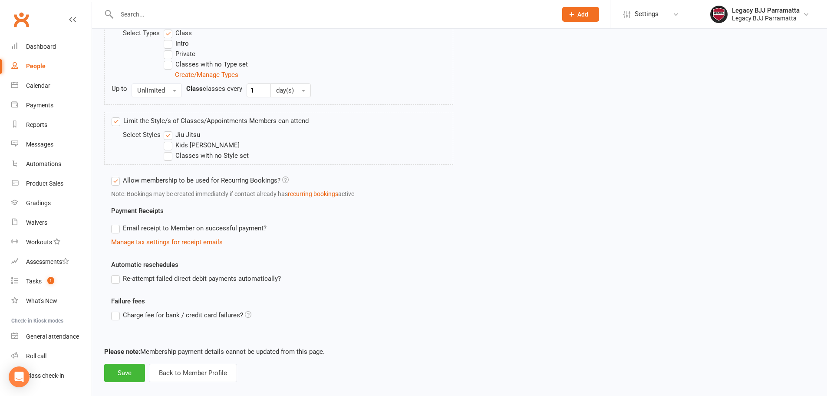
scroll to position [372, 0]
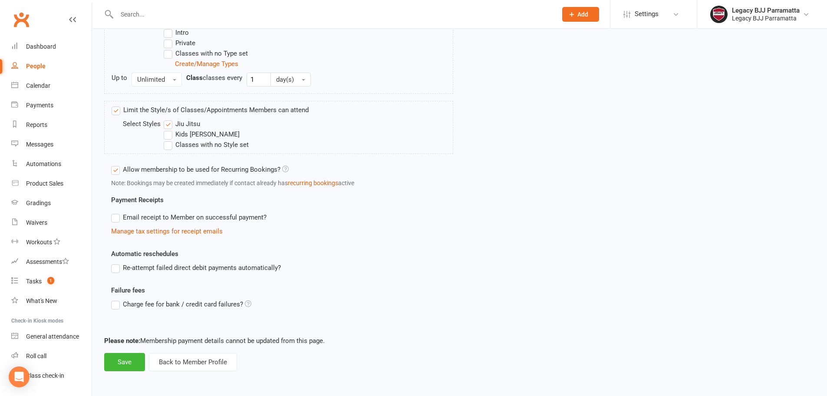
click at [168, 137] on label "Kids [PERSON_NAME]" at bounding box center [202, 134] width 76 height 10
click at [168, 129] on input "Kids [PERSON_NAME]" at bounding box center [167, 129] width 6 height 0
click at [171, 138] on label "Kids [PERSON_NAME]" at bounding box center [202, 134] width 76 height 10
click at [169, 129] on input "Kids [PERSON_NAME]" at bounding box center [167, 129] width 6 height 0
click at [132, 360] on button "Save" at bounding box center [124, 362] width 41 height 18
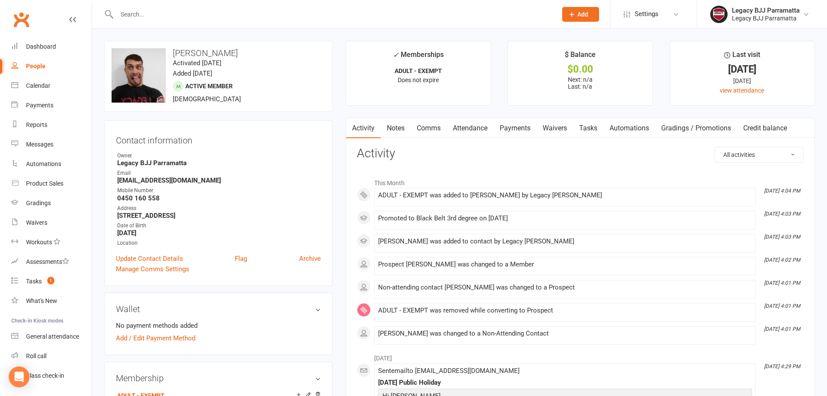
click at [64, 69] on link "People" at bounding box center [51, 66] width 80 height 20
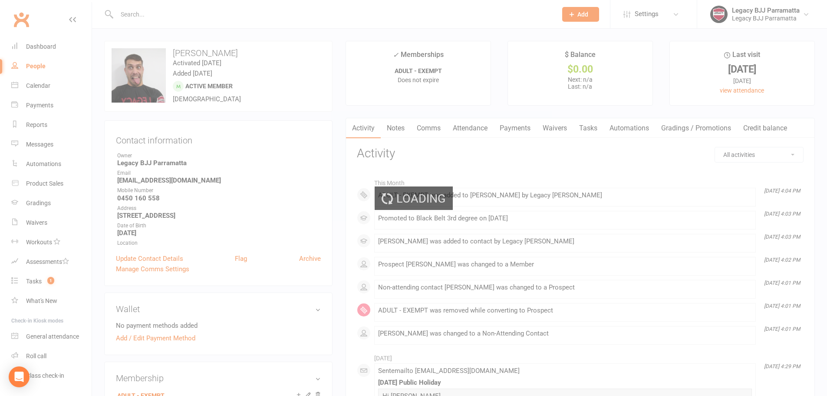
select select "100"
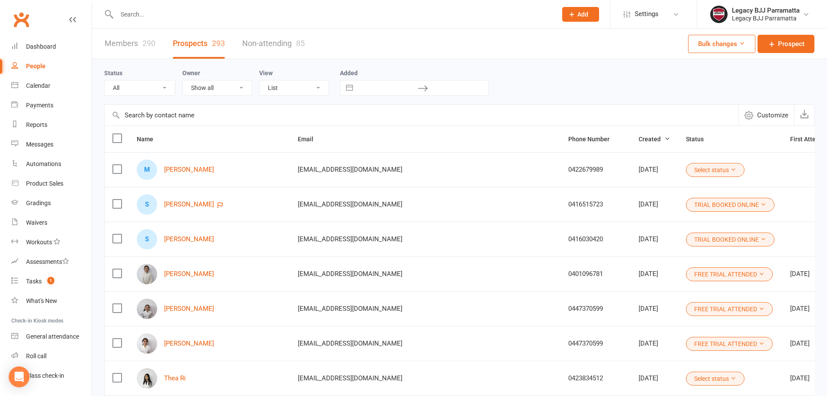
click at [172, 13] on input "text" at bounding box center [332, 14] width 437 height 12
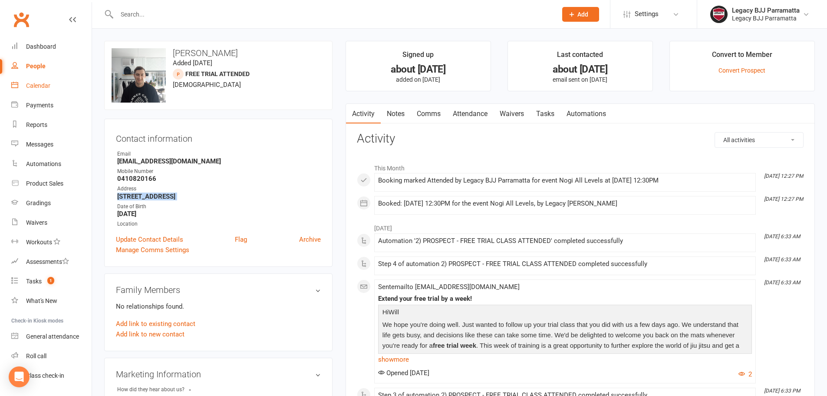
click at [64, 85] on link "Calendar" at bounding box center [51, 86] width 80 height 20
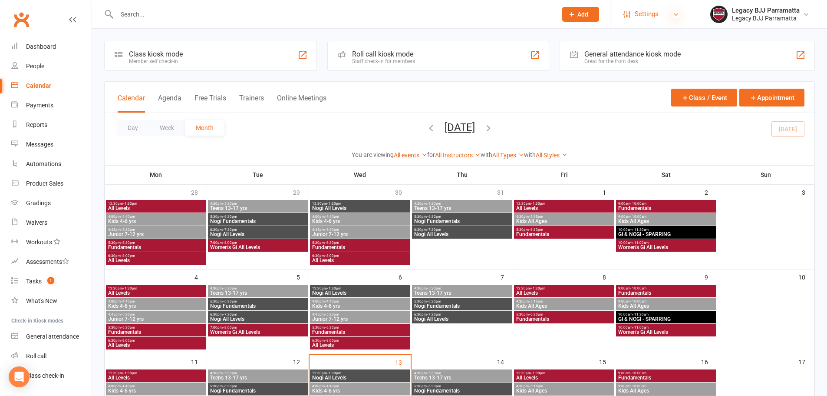
click at [675, 13] on icon at bounding box center [676, 14] width 7 height 7
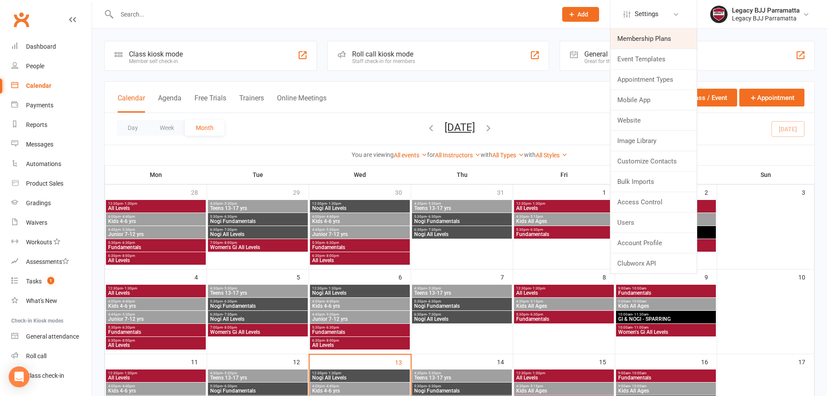
click at [682, 35] on link "Membership Plans" at bounding box center [654, 39] width 86 height 20
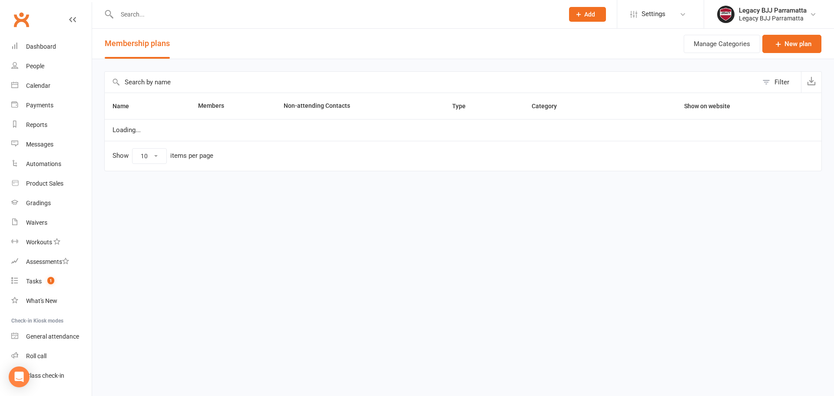
select select "25"
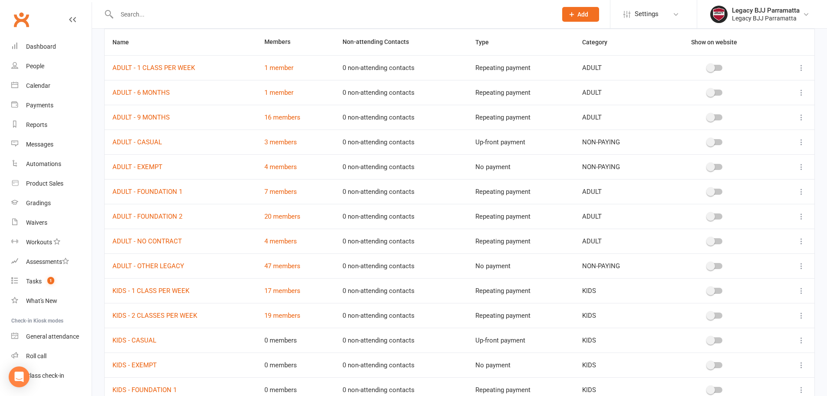
scroll to position [43, 0]
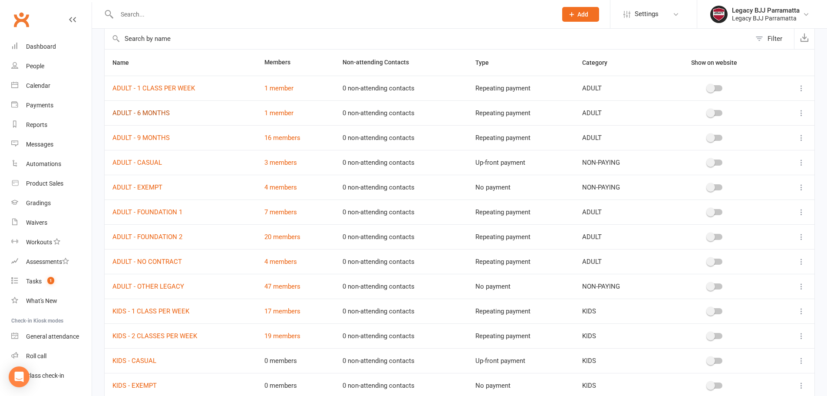
click at [139, 116] on link "ADULT - 6 MONTHS" at bounding box center [140, 113] width 57 height 8
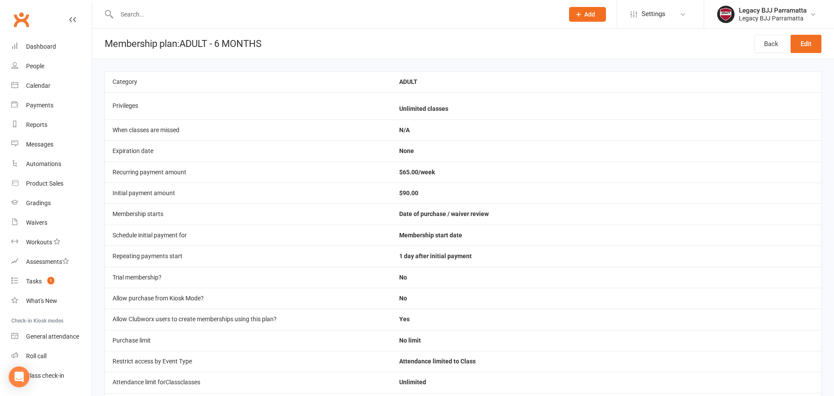
select select "25"
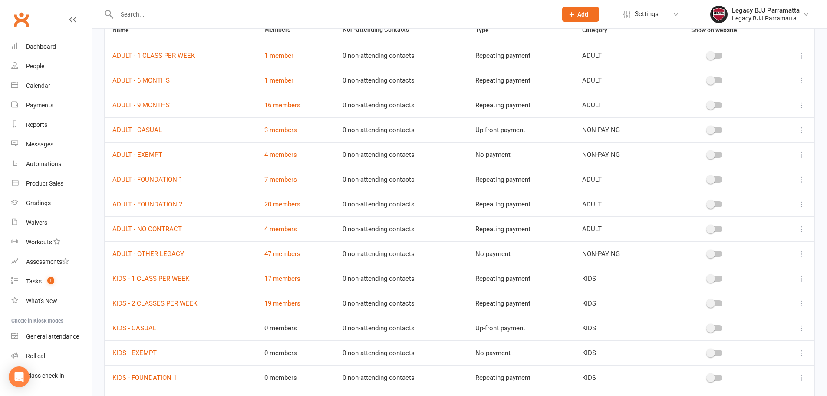
scroll to position [87, 0]
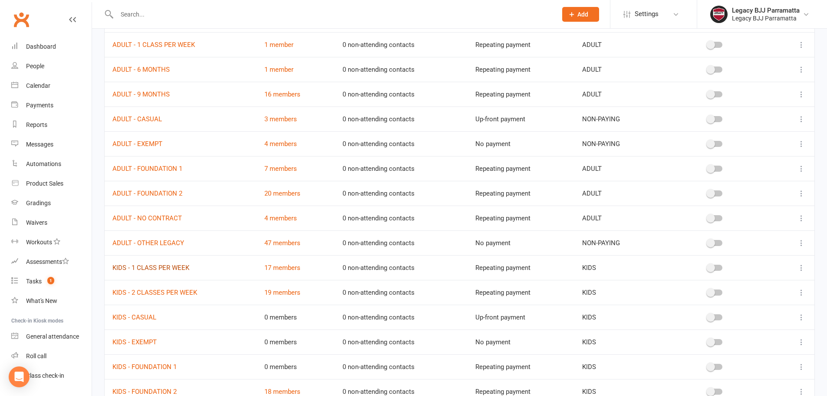
click at [162, 268] on link "KIDS - 1 CLASS PER WEEK" at bounding box center [150, 268] width 77 height 8
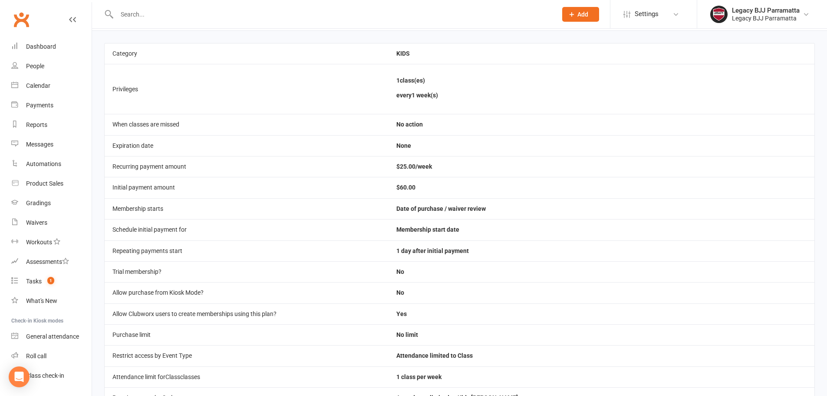
scroll to position [43, 0]
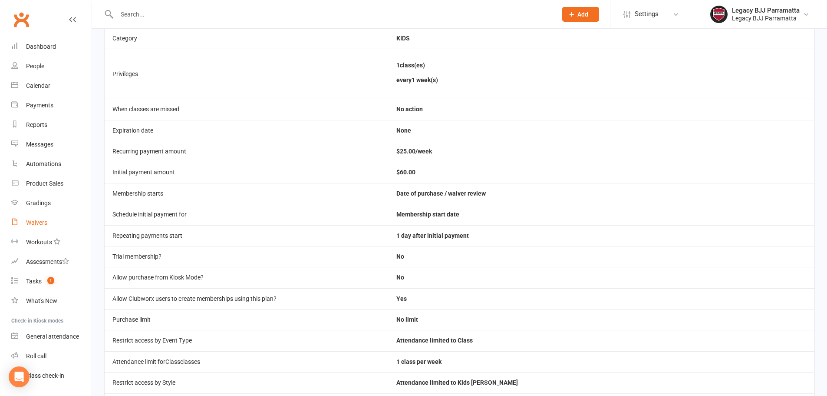
click at [37, 219] on div "Waivers" at bounding box center [36, 222] width 21 height 7
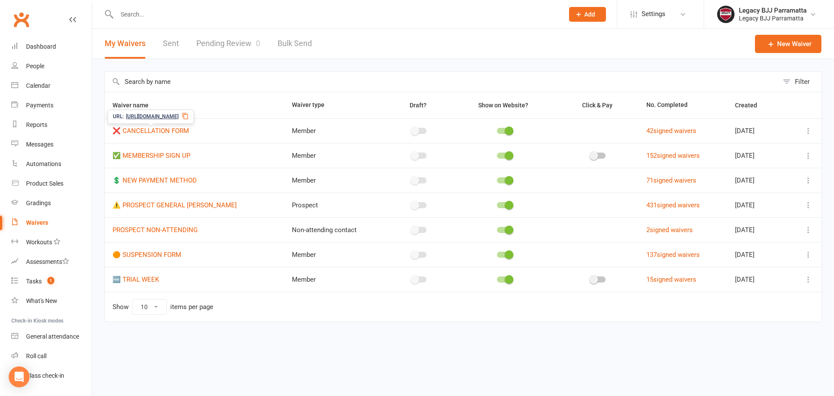
click at [146, 124] on div "URL: https://app.clubworx.com/s/8QtIYY05" at bounding box center [151, 116] width 86 height 14
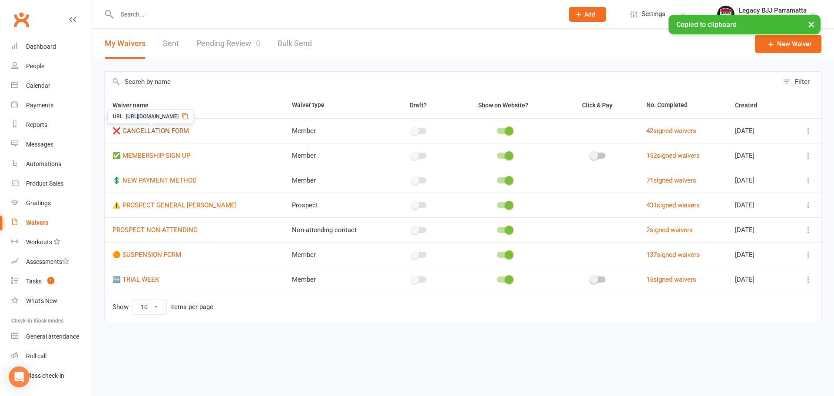
click at [143, 128] on link "❌ CANCELLATION FORM" at bounding box center [150, 131] width 76 height 8
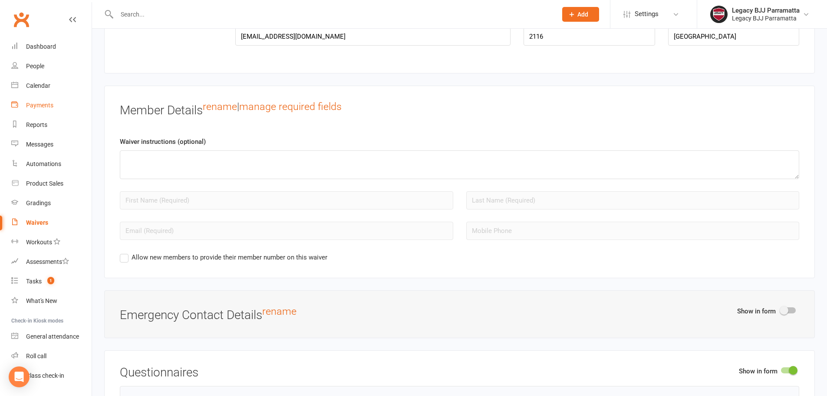
scroll to position [599, 0]
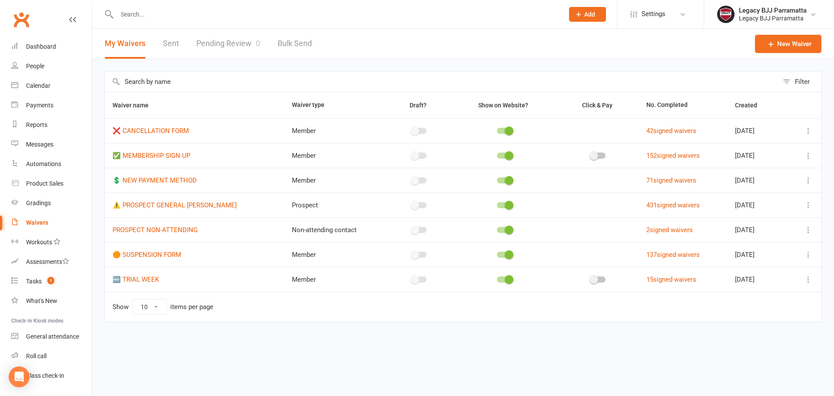
click at [805, 129] on icon at bounding box center [808, 130] width 9 height 9
click at [734, 147] on link "Edit waiver" at bounding box center [762, 147] width 102 height 17
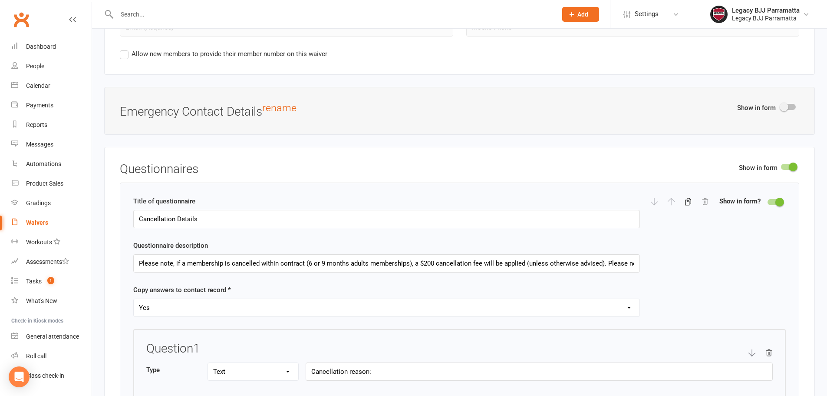
scroll to position [825, 0]
click at [627, 258] on input "Please note, if a membership is cancelled within contract (6 or 9 months adults…" at bounding box center [386, 262] width 507 height 18
drag, startPoint x: 628, startPoint y: 261, endPoint x: 646, endPoint y: 258, distance: 18.5
click at [646, 258] on div "Title of questionnaire Cancellation Details Questionnaire description Please no…" at bounding box center [459, 261] width 653 height 133
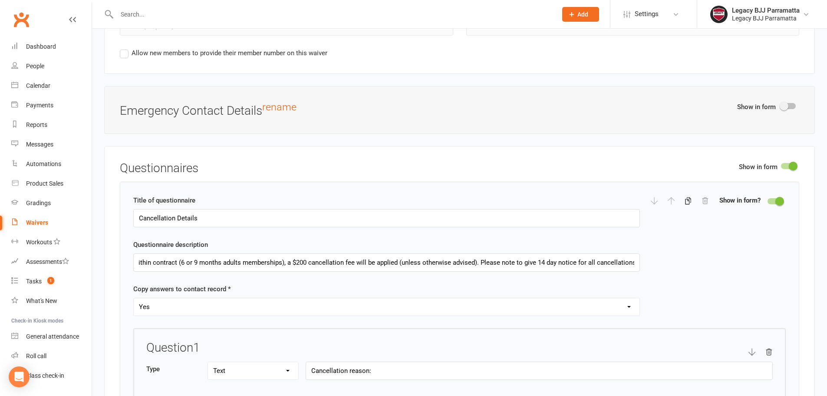
scroll to position [0, 0]
click at [663, 270] on div "Title of questionnaire Cancellation Details Questionnaire description Please no…" at bounding box center [459, 261] width 653 height 133
drag, startPoint x: 616, startPoint y: 261, endPoint x: 673, endPoint y: 251, distance: 58.2
click at [673, 251] on div "Title of questionnaire Cancellation Details Questionnaire description Please no…" at bounding box center [459, 261] width 653 height 133
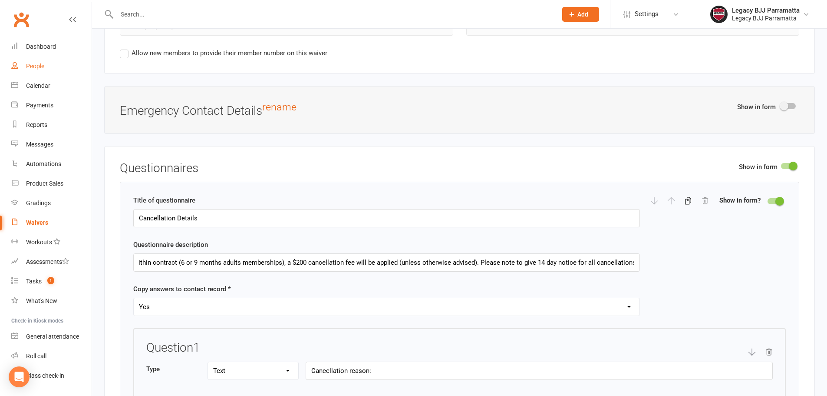
click at [40, 62] on link "People" at bounding box center [51, 66] width 80 height 20
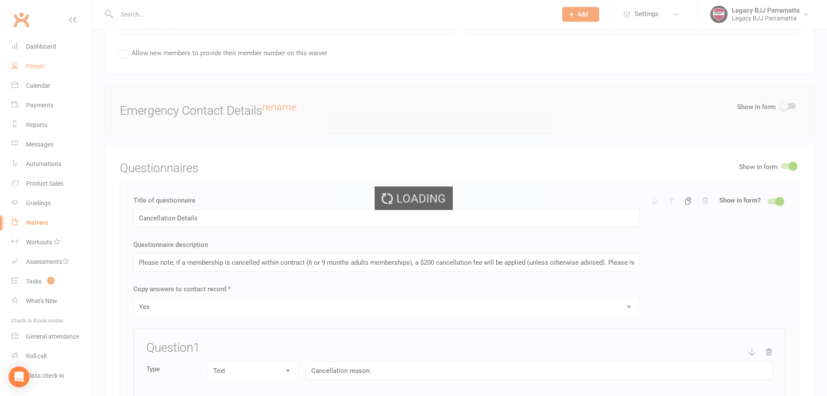
select select "100"
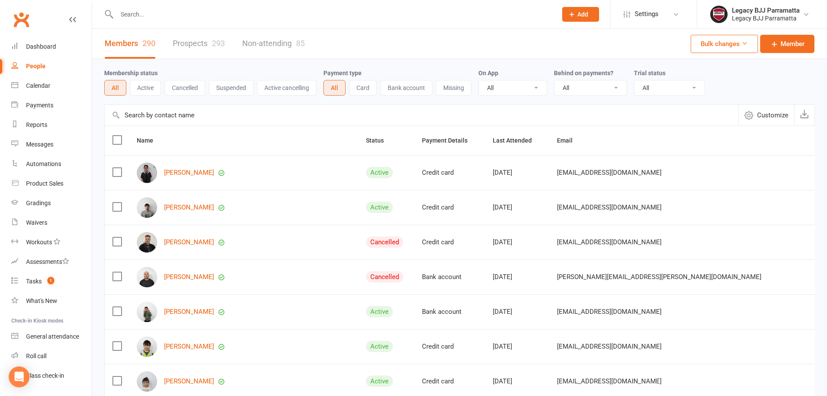
click at [187, 43] on link "Prospects 293" at bounding box center [199, 44] width 52 height 30
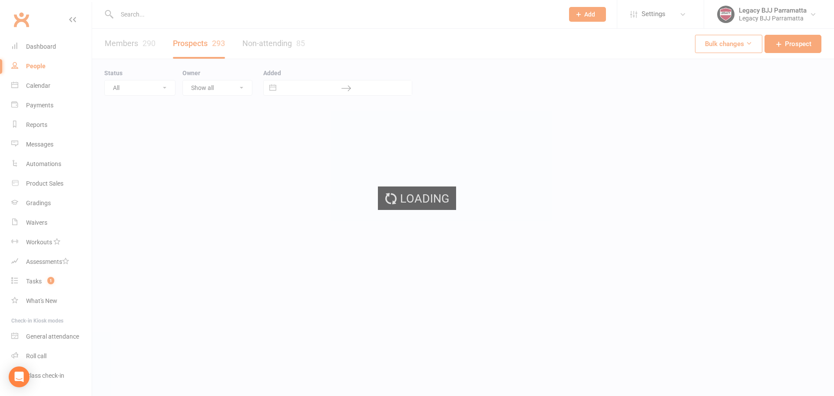
select select "100"
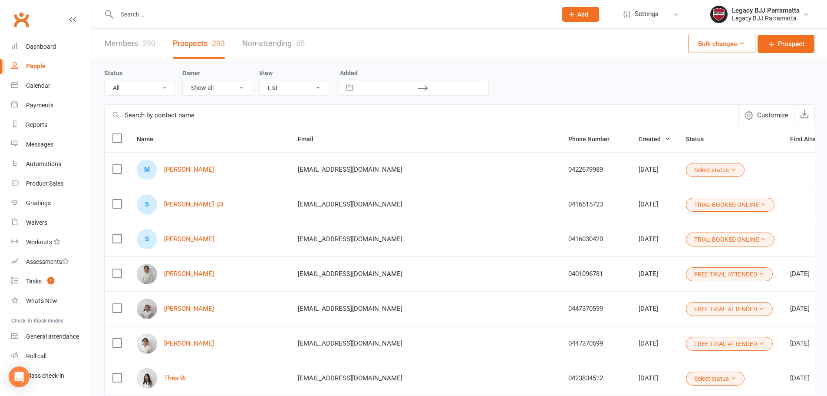
click at [211, 273] on div "Alicia Purnomo" at bounding box center [209, 274] width 145 height 20
click at [205, 273] on link "Alicia Purnomo" at bounding box center [189, 273] width 50 height 7
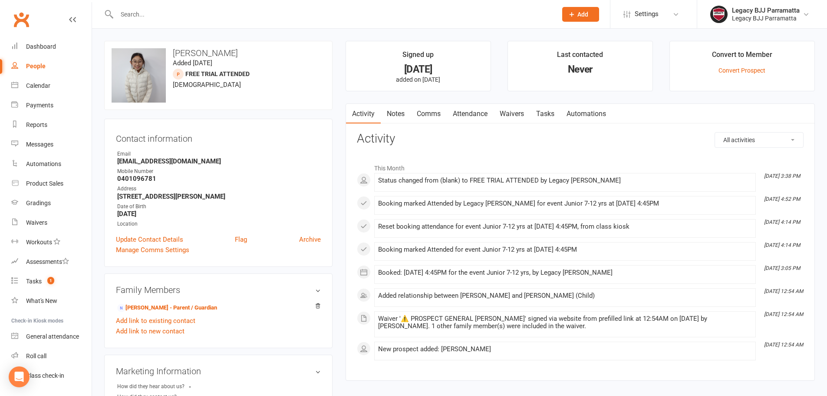
click at [512, 113] on link "Waivers" at bounding box center [512, 114] width 36 height 20
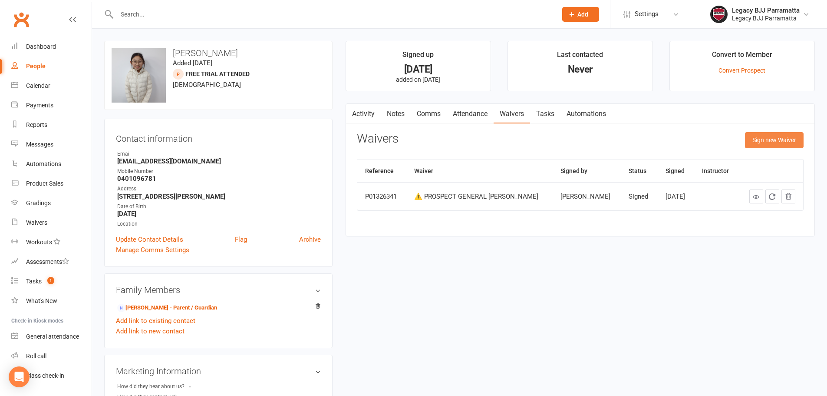
click at [768, 142] on button "Sign new Waiver" at bounding box center [774, 140] width 59 height 16
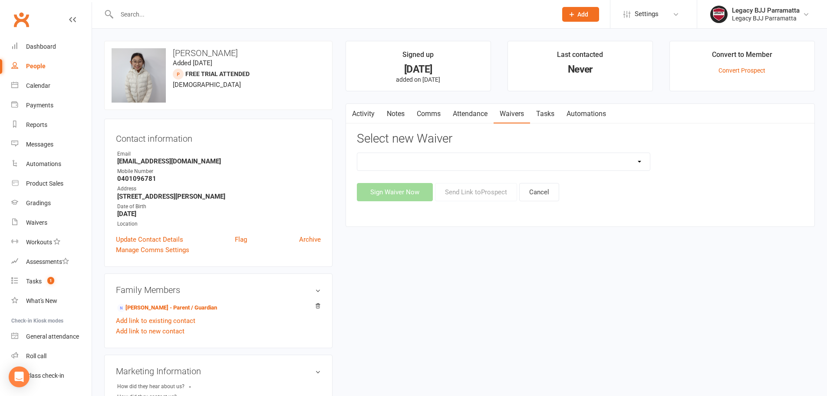
click at [615, 158] on select "❌ CANCELLATION FORM ✅ MEMBERSHIP SIGN UP 💲 NEW PAYMENT METHOD ⚠️ PROSPECT GENER…" at bounding box center [503, 161] width 293 height 17
click at [559, 306] on div "upload photo change photo Alicia Purnomo Added 11 August, 2025 FREE TRIAL ATTEN…" at bounding box center [460, 361] width 724 height 641
click at [515, 163] on select "❌ CANCELLATION FORM ✅ MEMBERSHIP SIGN UP 💲 NEW PAYMENT METHOD ⚠️ PROSPECT GENER…" at bounding box center [503, 161] width 293 height 17
click at [490, 304] on div "upload photo change photo Alicia Purnomo Added 11 August, 2025 FREE TRIAL ATTEN…" at bounding box center [460, 361] width 724 height 641
click at [472, 111] on link "Attendance" at bounding box center [470, 114] width 47 height 20
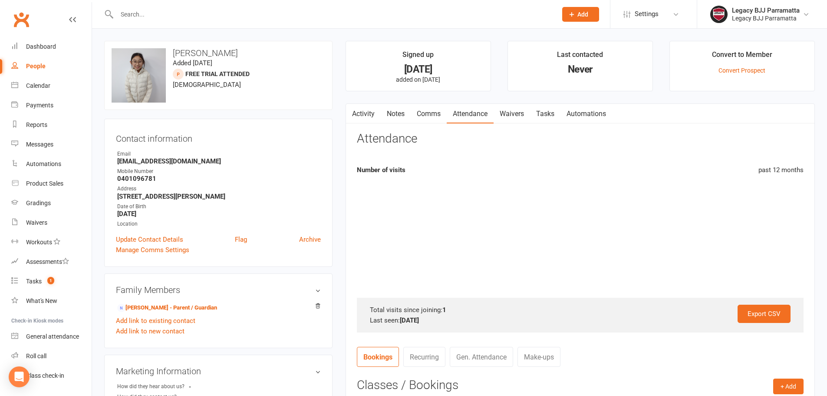
click at [528, 115] on link "Waivers" at bounding box center [512, 114] width 36 height 20
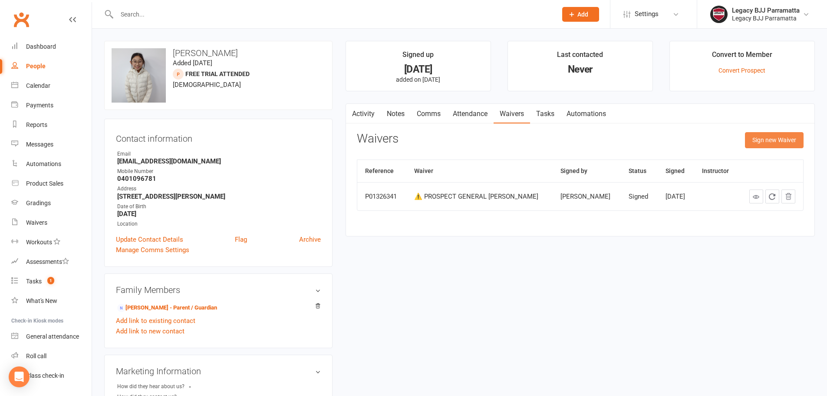
click at [760, 146] on button "Sign new Waiver" at bounding box center [774, 140] width 59 height 16
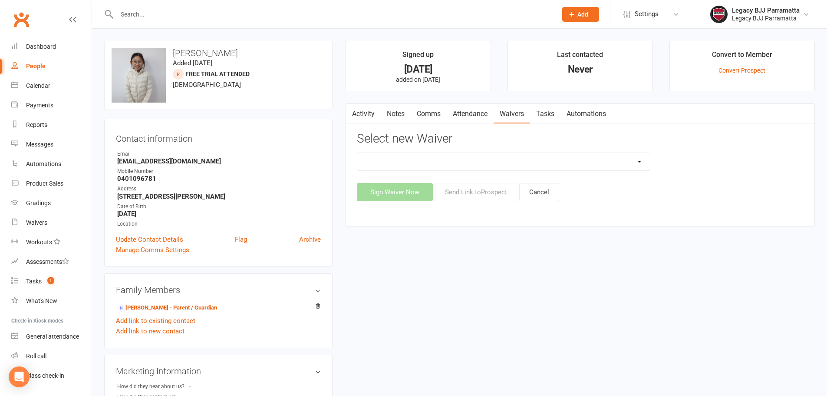
click at [566, 160] on select "❌ CANCELLATION FORM ✅ MEMBERSHIP SIGN UP 💲 NEW PAYMENT METHOD ⚠️ PROSPECT GENER…" at bounding box center [503, 161] width 293 height 17
select select "11482"
click at [357, 153] on select "❌ CANCELLATION FORM ✅ MEMBERSHIP SIGN UP 💲 NEW PAYMENT METHOD ⚠️ PROSPECT GENER…" at bounding box center [503, 161] width 293 height 17
click at [404, 192] on button "Sign Waiver Now" at bounding box center [395, 192] width 76 height 18
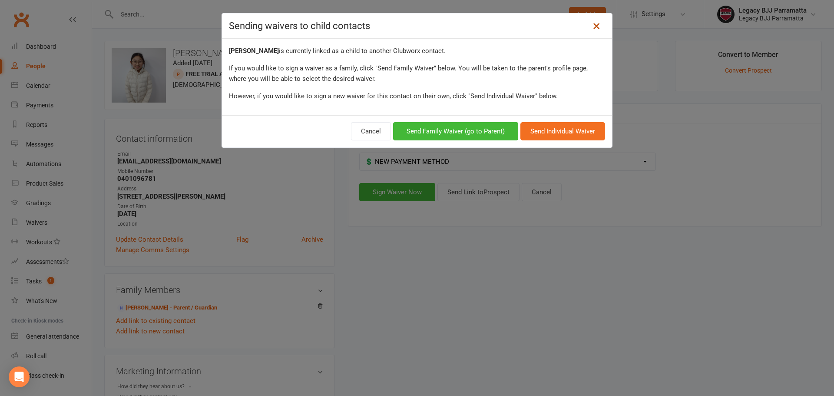
click at [595, 22] on icon at bounding box center [596, 26] width 10 height 10
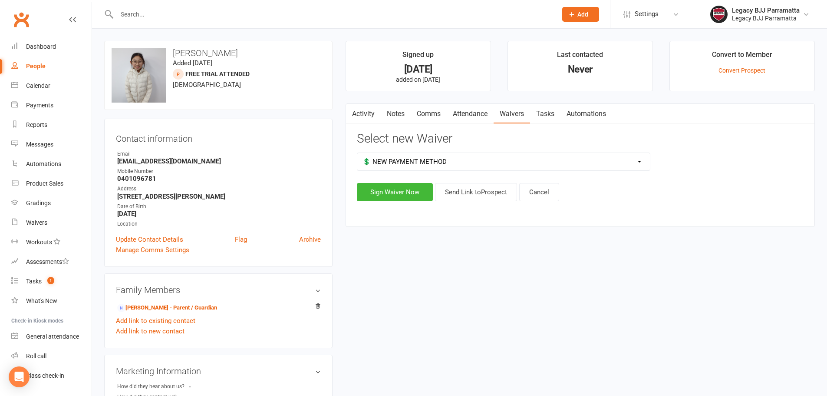
click at [503, 164] on select "❌ CANCELLATION FORM ✅ MEMBERSHIP SIGN UP 💲 NEW PAYMENT METHOD ⚠️ PROSPECT GENER…" at bounding box center [503, 161] width 293 height 17
click at [357, 153] on select "❌ CANCELLATION FORM ✅ MEMBERSHIP SIGN UP 💲 NEW PAYMENT METHOD ⚠️ PROSPECT GENER…" at bounding box center [503, 161] width 293 height 17
click at [429, 199] on button "Sign Waiver Now" at bounding box center [395, 192] width 76 height 18
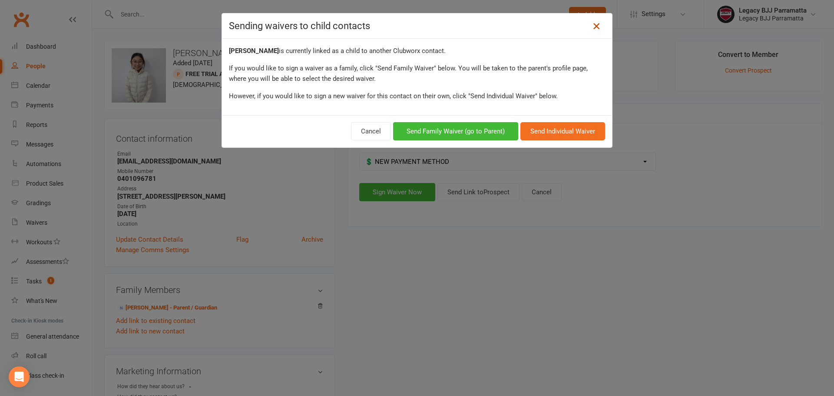
click at [594, 31] on icon at bounding box center [596, 26] width 10 height 10
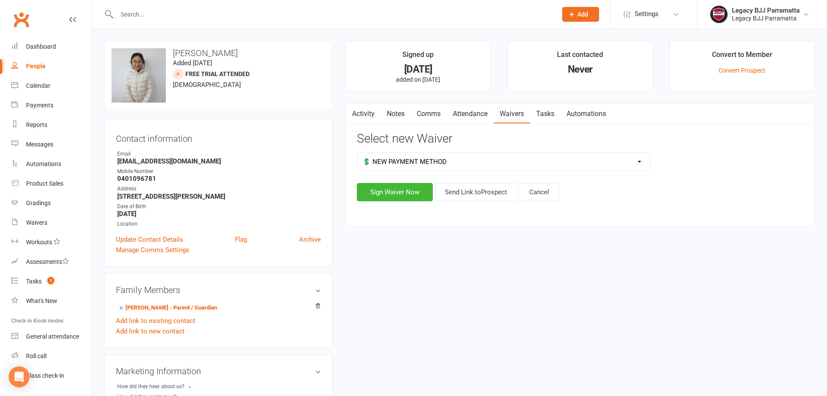
click at [332, 33] on div "upload photo change photo Alicia Purnomo Added 11 August, 2025 FREE TRIAL ATTEN…" at bounding box center [459, 356] width 735 height 654
click at [46, 227] on link "Waivers" at bounding box center [51, 223] width 80 height 20
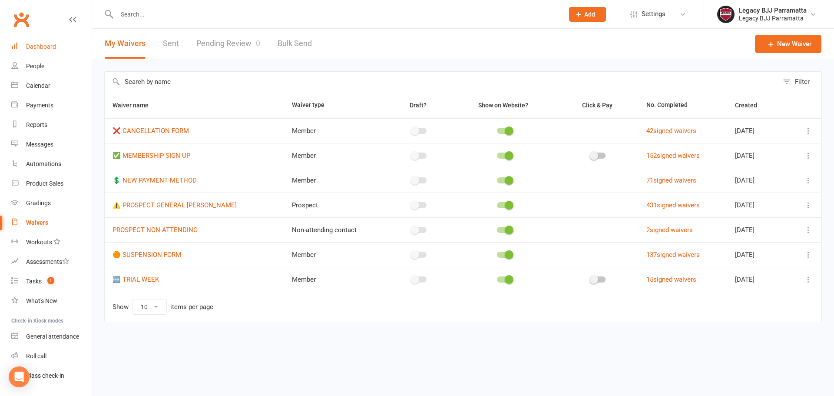
click at [50, 43] on div "Dashboard" at bounding box center [41, 46] width 30 height 7
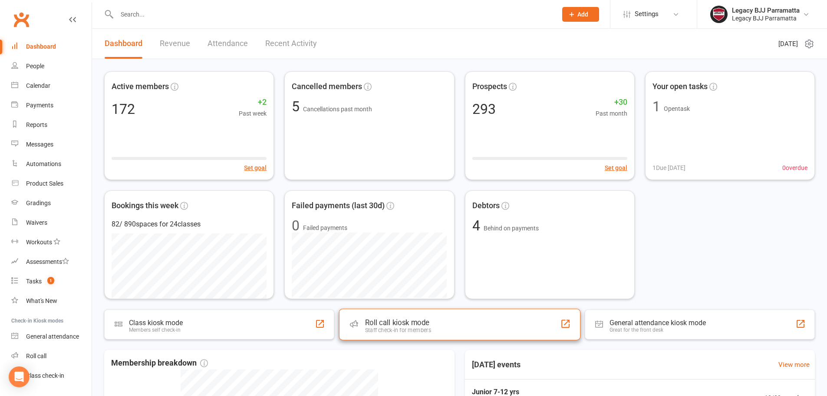
click at [414, 319] on div "Roll call kiosk mode" at bounding box center [398, 322] width 66 height 9
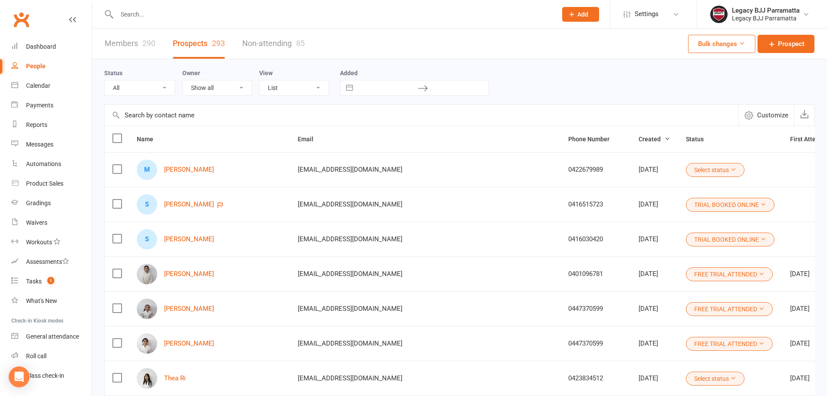
select select "100"
click at [136, 41] on link "Members 290" at bounding box center [130, 44] width 51 height 30
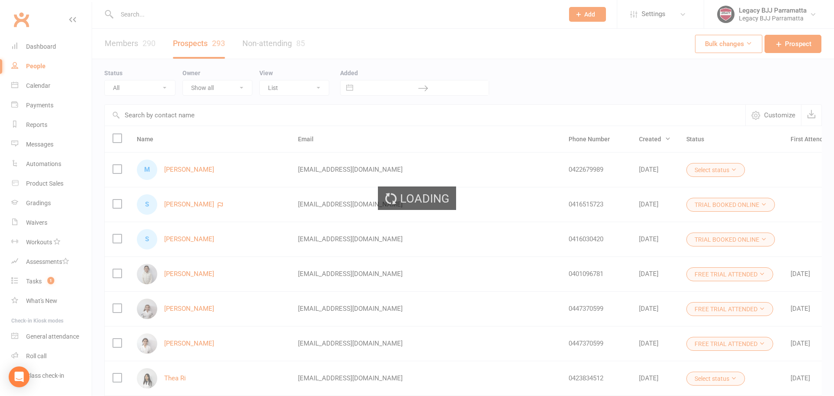
select select "100"
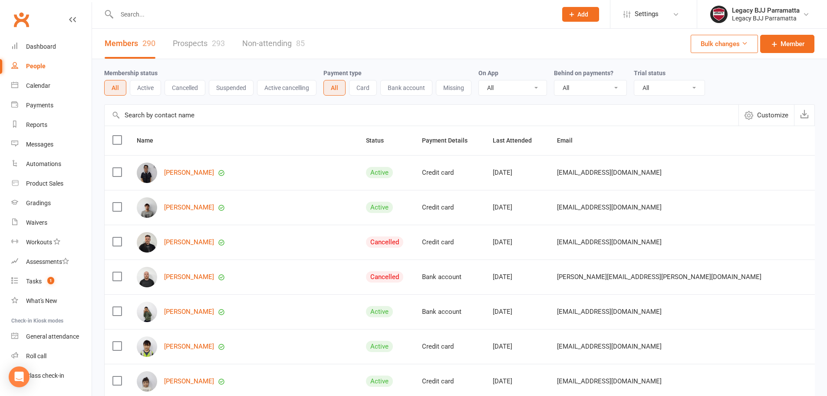
click at [168, 20] on input "text" at bounding box center [332, 14] width 437 height 12
type input "k"
type input "c"
type input "k"
type input "c"
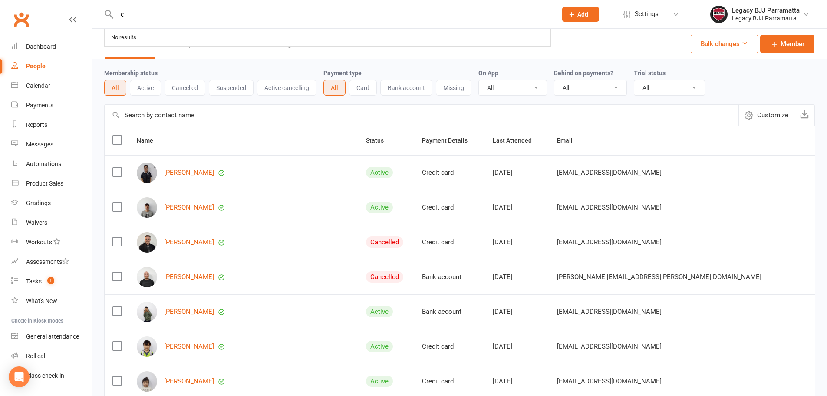
click at [776, 121] on button "Customize" at bounding box center [767, 115] width 56 height 21
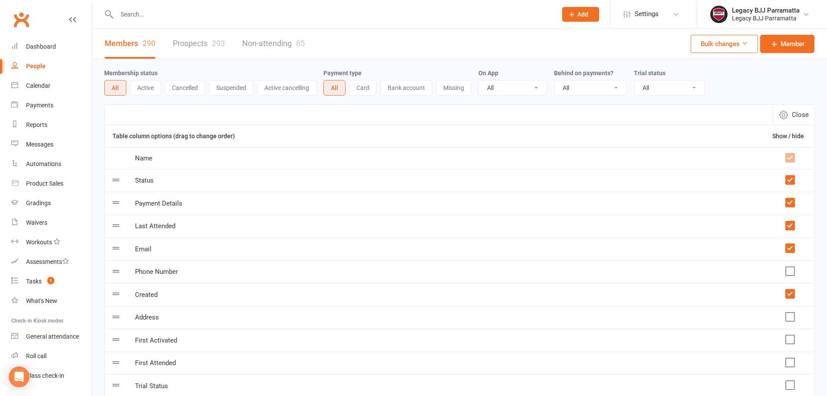
click at [797, 112] on span "Close" at bounding box center [800, 114] width 17 height 10
select select "100"
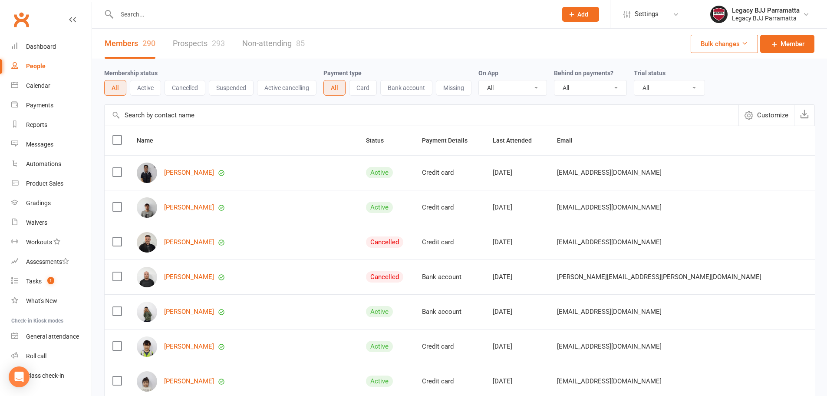
click at [142, 15] on input "text" at bounding box center [332, 14] width 437 height 12
type input "c"
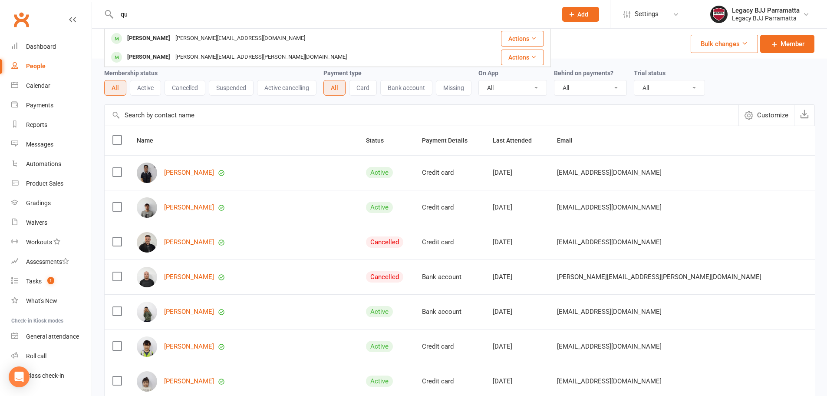
type input "q"
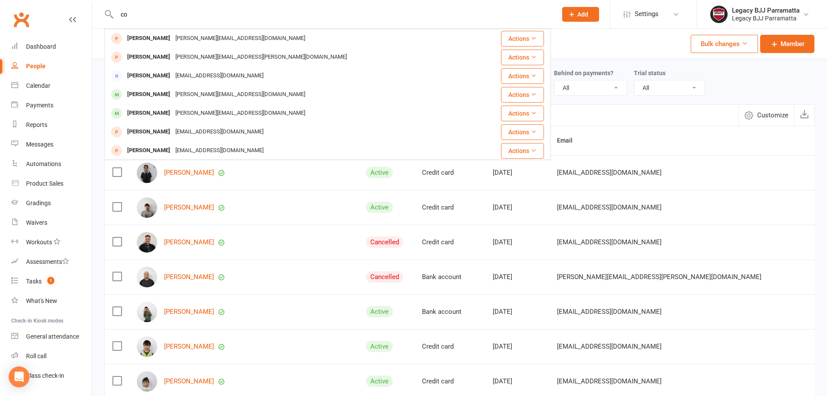
type input "c"
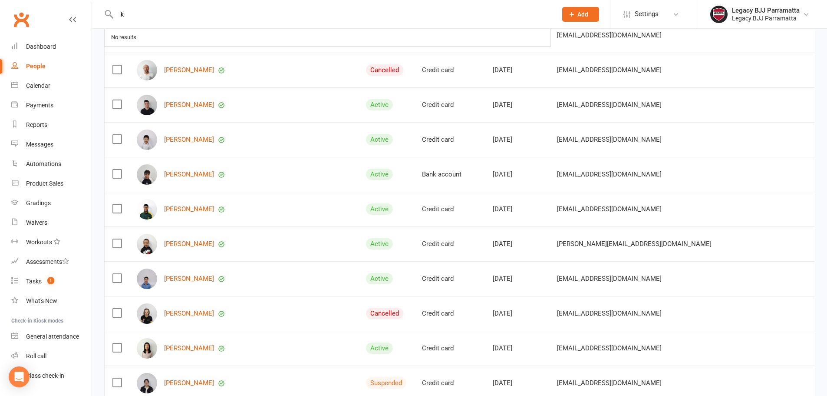
scroll to position [1093, 0]
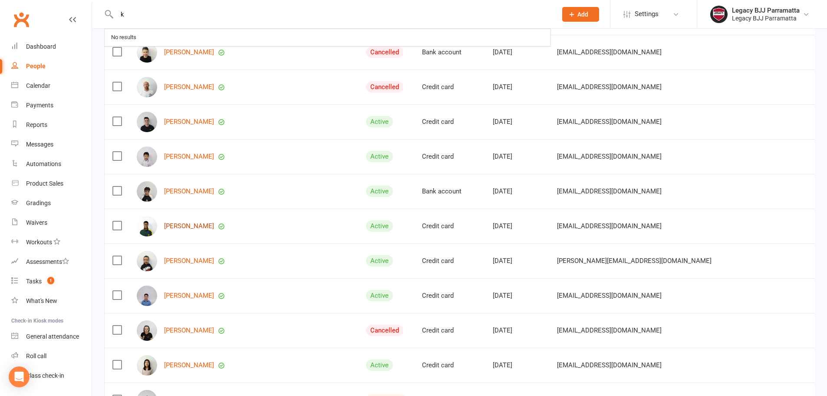
type input "k"
click at [181, 222] on link "Kenul Weerappulige" at bounding box center [189, 225] width 50 height 7
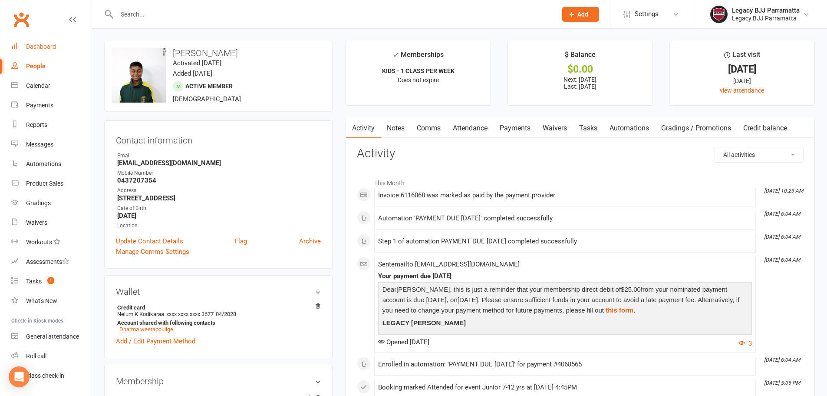
click at [40, 49] on div "Dashboard" at bounding box center [41, 46] width 30 height 7
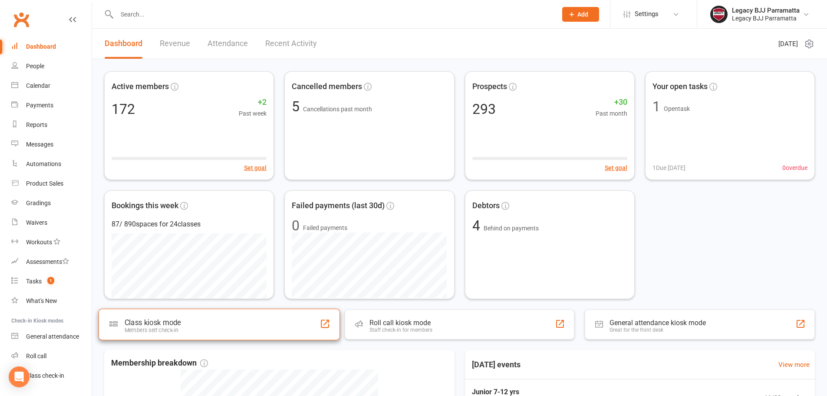
click at [200, 331] on div "Class kiosk mode Members self check-in" at bounding box center [219, 323] width 241 height 31
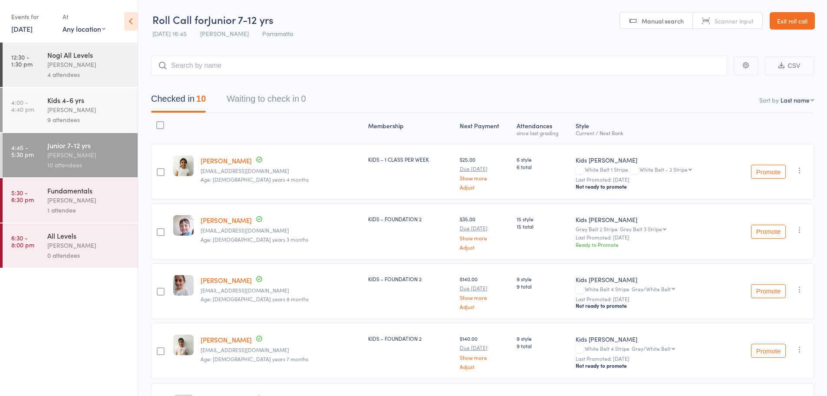
click at [83, 122] on div "9 attendees" at bounding box center [88, 120] width 83 height 10
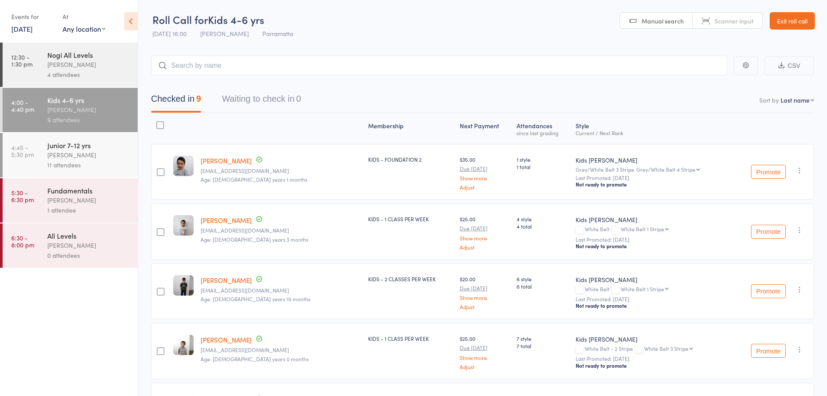
click at [799, 22] on link "Exit roll call" at bounding box center [792, 20] width 45 height 17
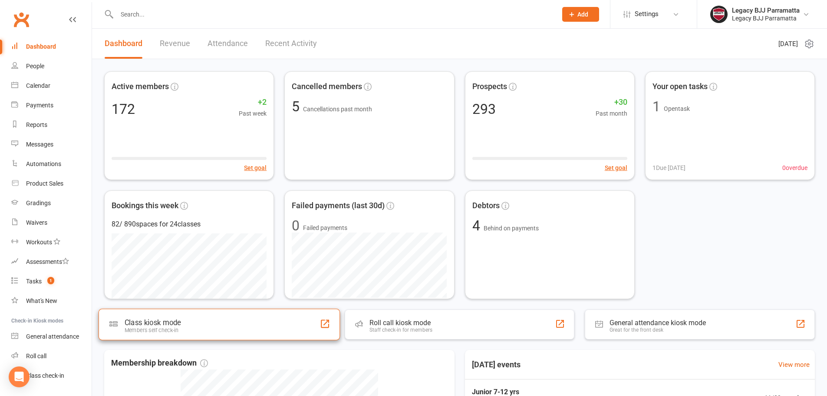
click at [228, 325] on div "Class kiosk mode Members self check-in" at bounding box center [219, 323] width 241 height 31
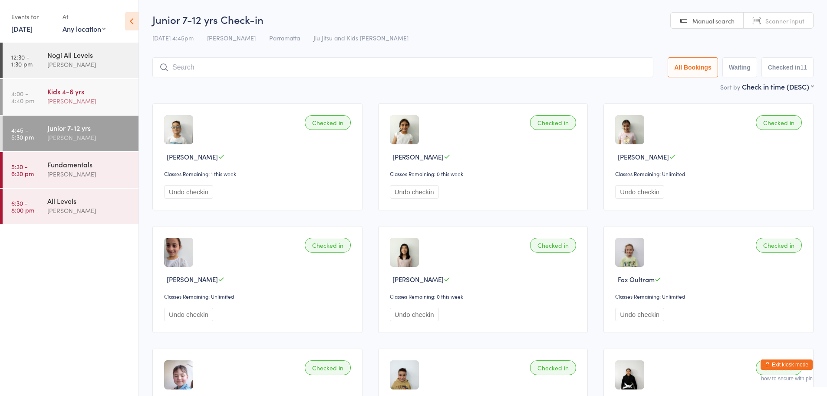
click at [89, 96] on div "[PERSON_NAME]" at bounding box center [89, 101] width 84 height 10
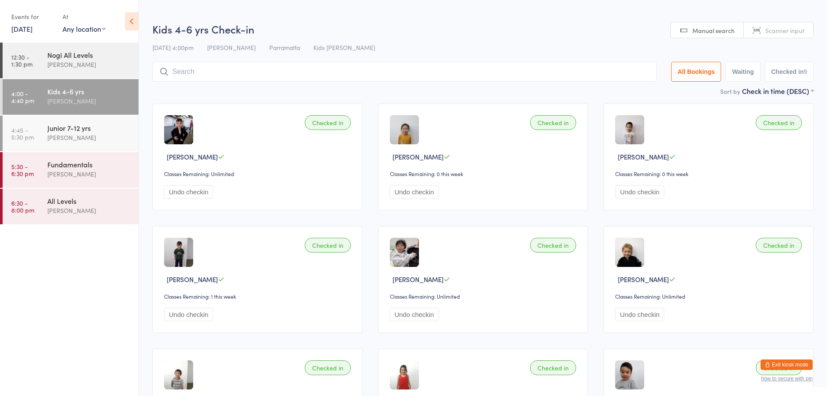
click at [248, 66] on input "search" at bounding box center [404, 72] width 505 height 20
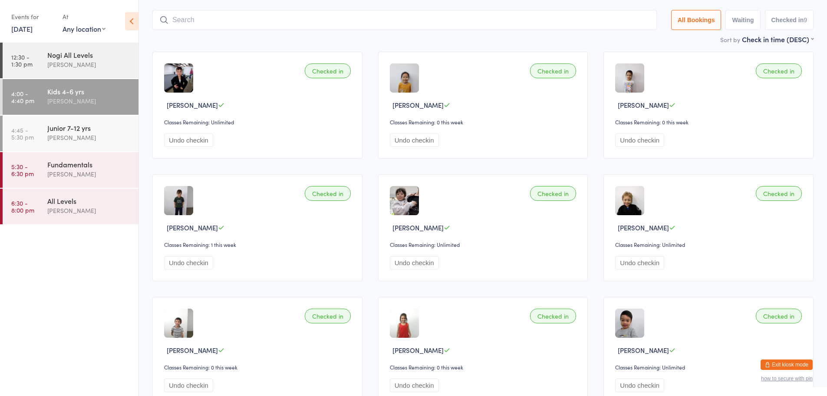
scroll to position [62, 0]
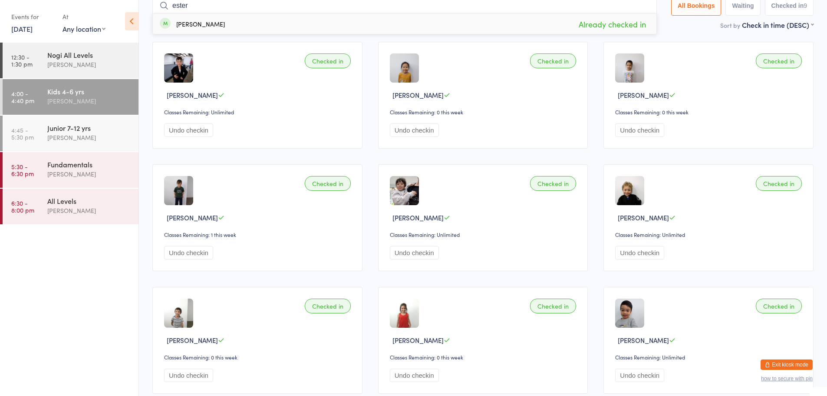
type input "ester"
click at [181, 23] on div "[PERSON_NAME]" at bounding box center [200, 23] width 49 height 7
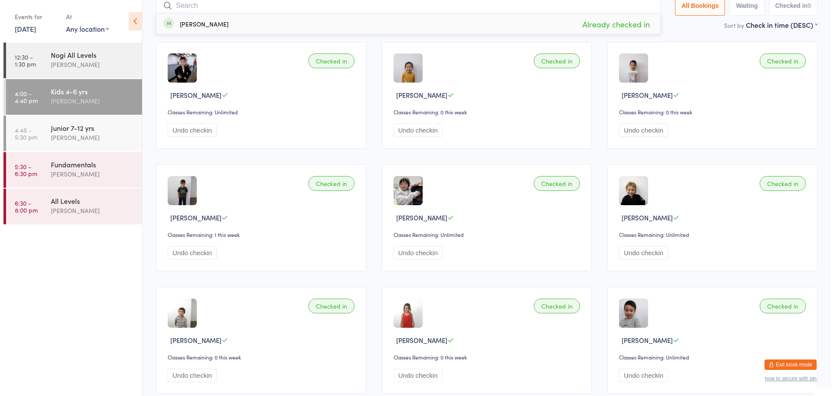
scroll to position [57, 0]
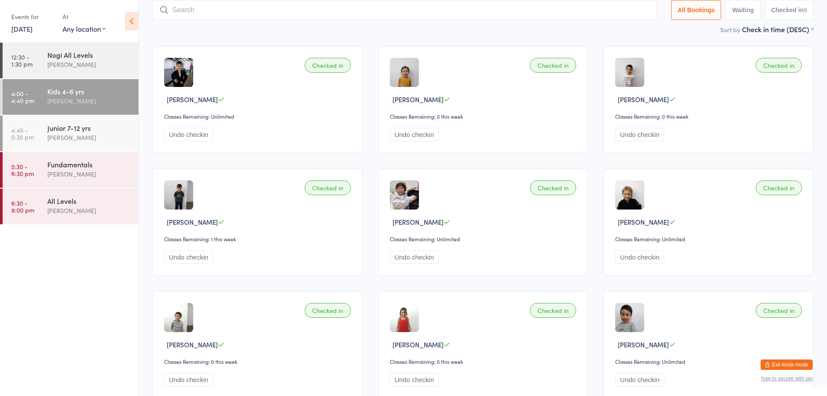
click at [786, 362] on button "Exit kiosk mode" at bounding box center [787, 364] width 52 height 10
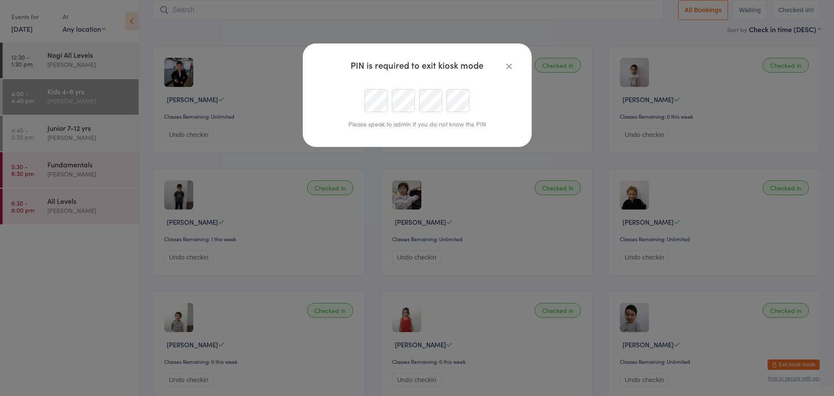
scroll to position [0, 0]
click at [360, 109] on div at bounding box center [417, 100] width 198 height 23
click at [359, 102] on div at bounding box center [417, 100] width 198 height 23
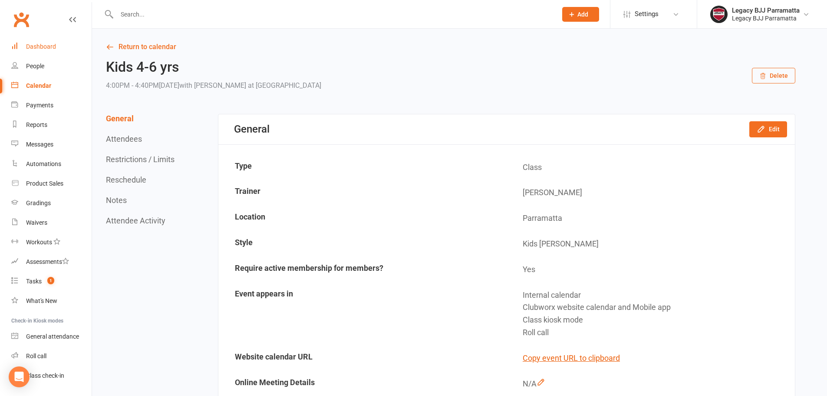
click at [40, 47] on div "Dashboard" at bounding box center [41, 46] width 30 height 7
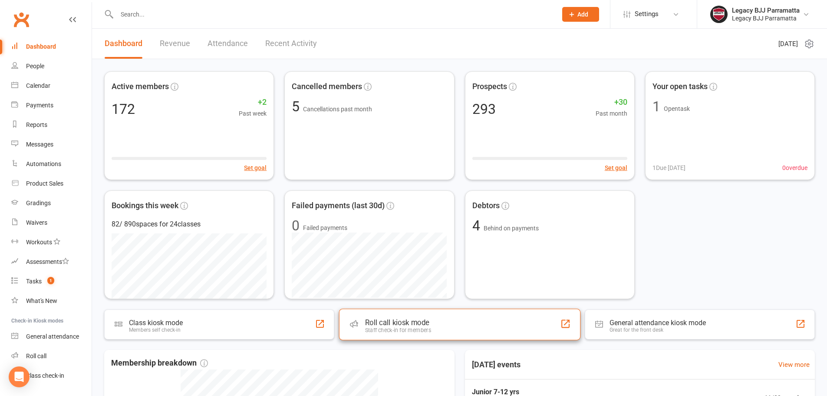
click at [406, 333] on div "Roll call kiosk mode Staff check-in for members" at bounding box center [459, 323] width 241 height 31
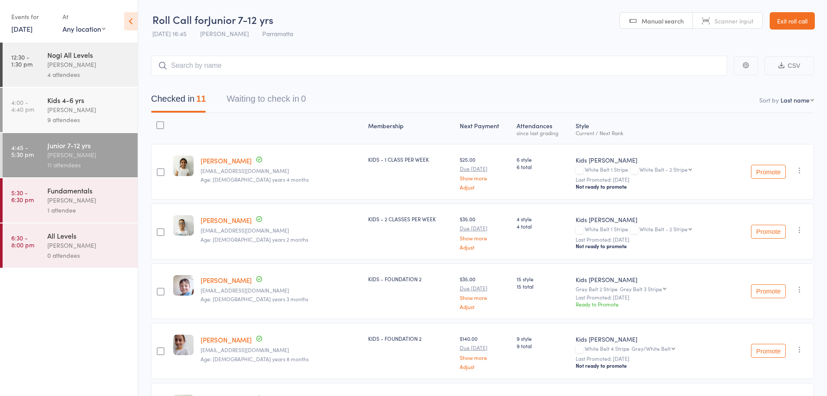
click at [69, 114] on div "[PERSON_NAME]" at bounding box center [88, 110] width 83 height 10
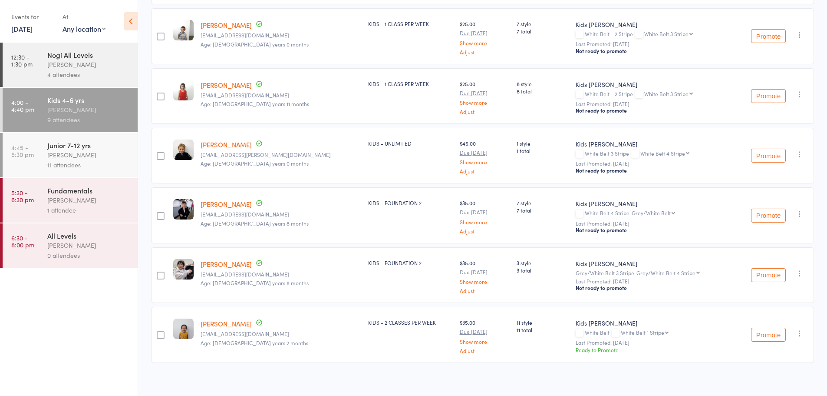
scroll to position [320, 0]
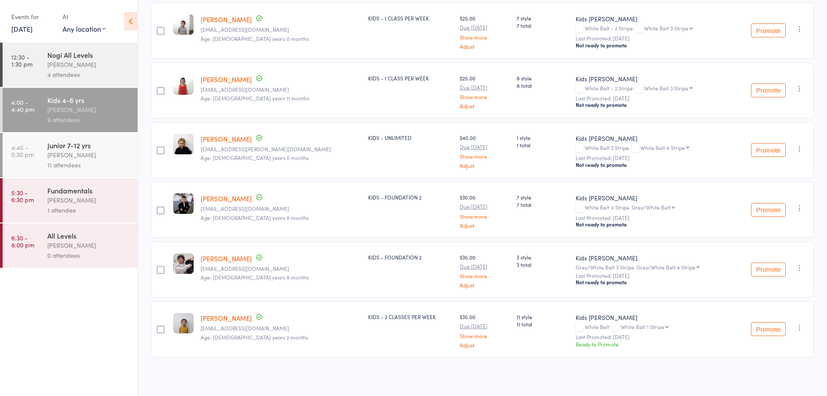
click at [773, 329] on button "Promote" at bounding box center [768, 329] width 35 height 14
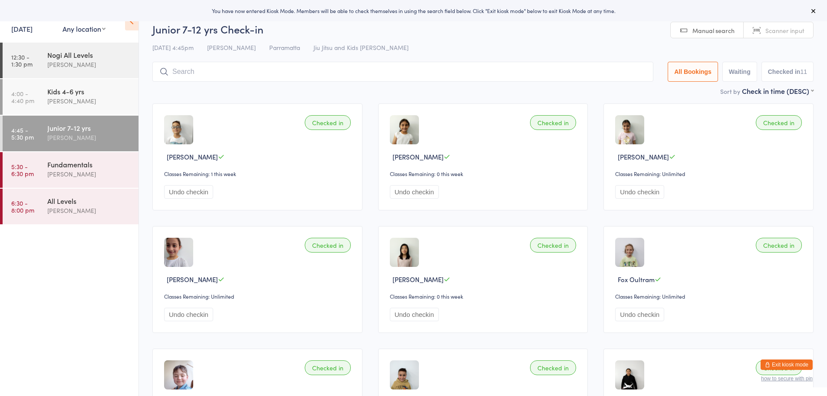
click at [223, 70] on input "search" at bounding box center [402, 72] width 501 height 20
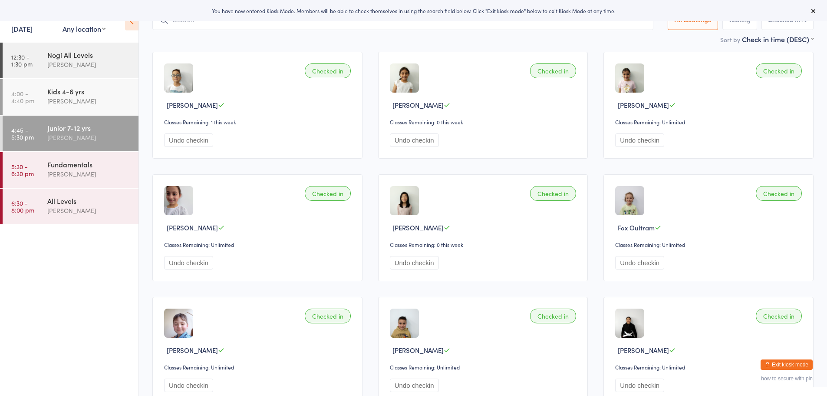
scroll to position [62, 0]
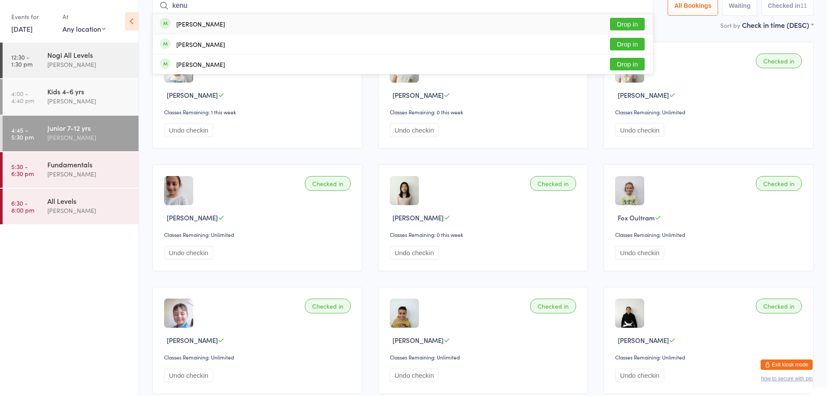
type input "kenu"
click at [225, 25] on div "[PERSON_NAME]" at bounding box center [200, 23] width 49 height 7
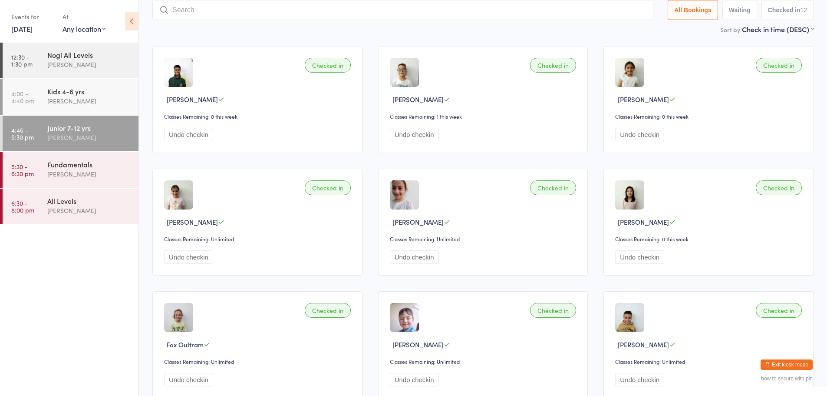
drag, startPoint x: 134, startPoint y: 21, endPoint x: 130, endPoint y: 22, distance: 4.5
click at [133, 21] on icon at bounding box center [131, 21] width 13 height 18
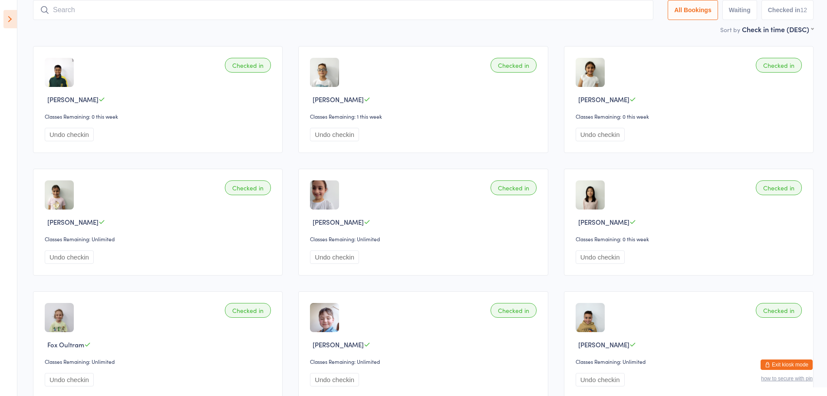
click at [17, 19] on aside "Events for [DATE] [DATE] [DATE] Sun Mon Tue Wed Thu Fri Sat 31 27 28 29 30 31 0…" at bounding box center [8, 198] width 17 height 396
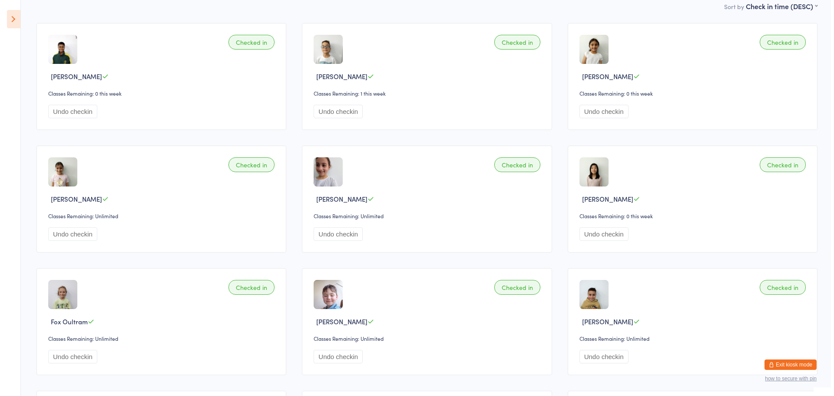
scroll to position [101, 0]
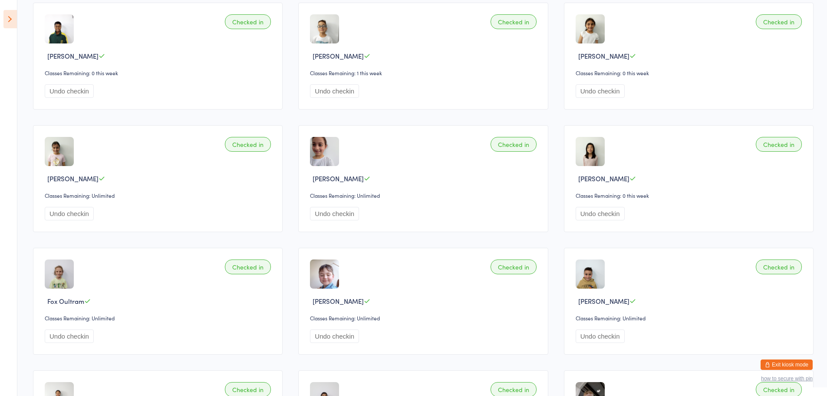
click at [779, 366] on button "Exit kiosk mode" at bounding box center [787, 364] width 52 height 10
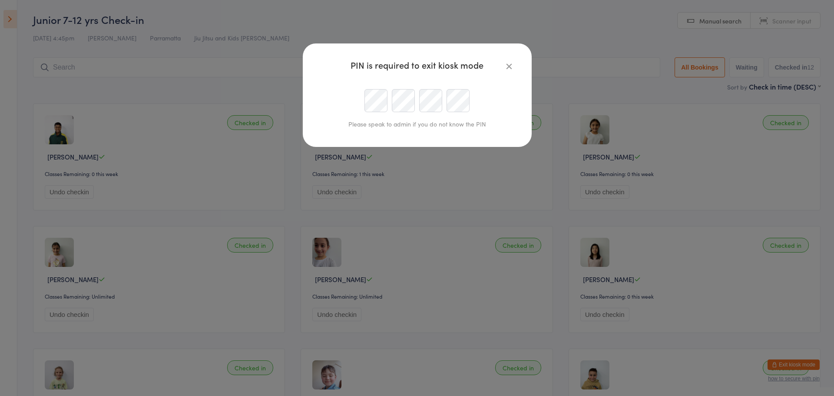
scroll to position [0, 29]
click at [388, 104] on div at bounding box center [417, 100] width 198 height 23
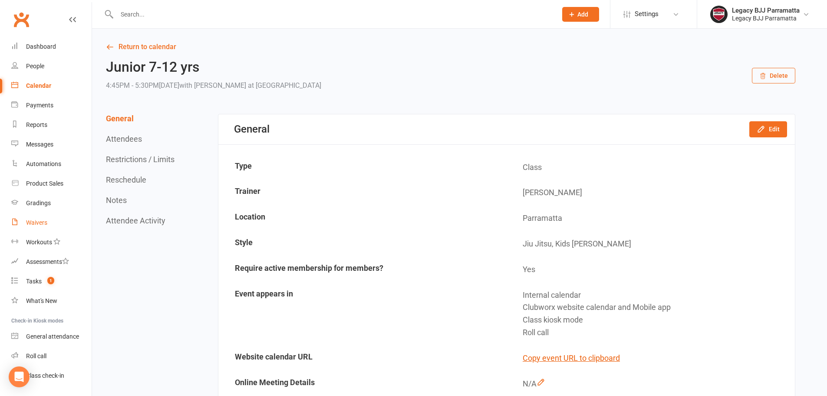
click at [37, 218] on link "Waivers" at bounding box center [51, 223] width 80 height 20
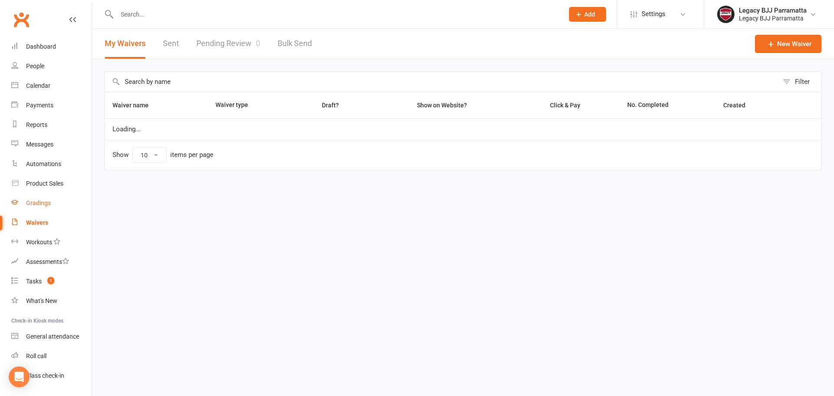
click at [39, 203] on div "Gradings" at bounding box center [38, 202] width 25 height 7
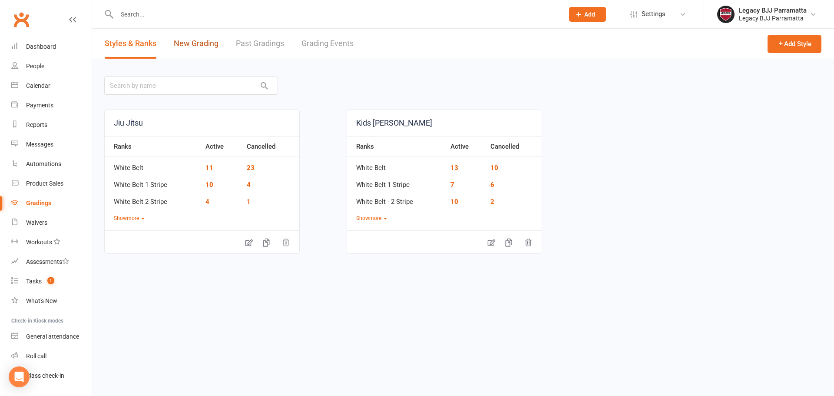
drag, startPoint x: 201, startPoint y: 43, endPoint x: 197, endPoint y: 45, distance: 4.9
click at [201, 44] on link "New Grading" at bounding box center [196, 44] width 45 height 30
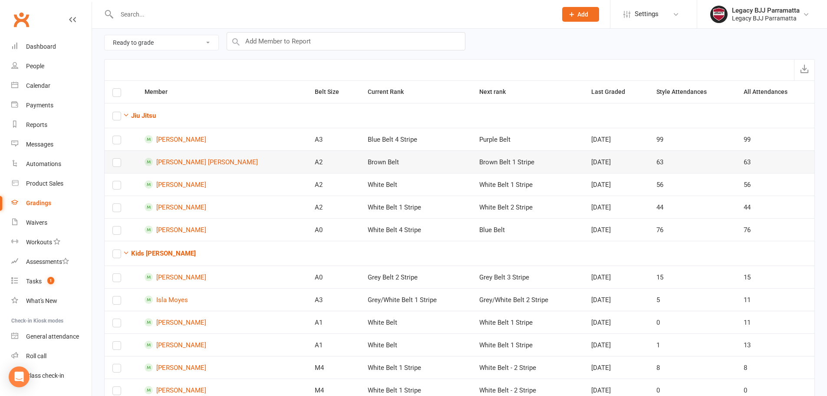
scroll to position [66, 0]
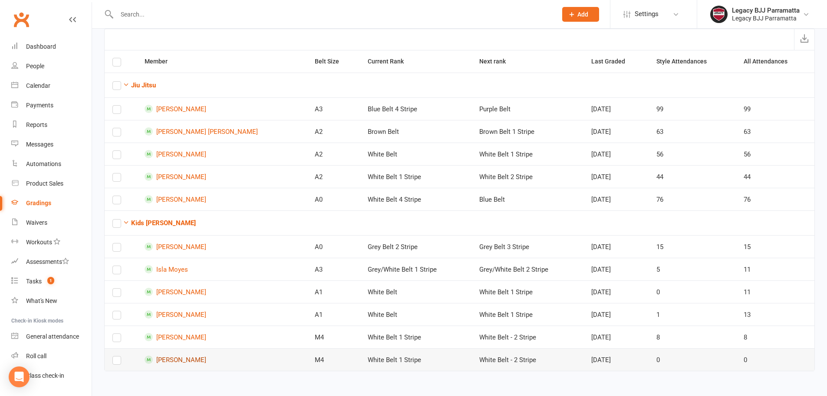
click at [204, 356] on link "[PERSON_NAME]" at bounding box center [222, 359] width 155 height 8
click at [183, 358] on link "[PERSON_NAME]" at bounding box center [222, 359] width 155 height 8
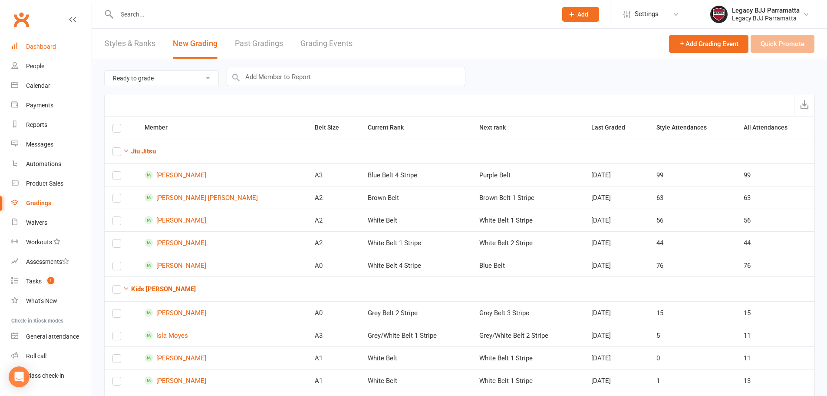
click at [53, 50] on div "Dashboard" at bounding box center [41, 46] width 30 height 7
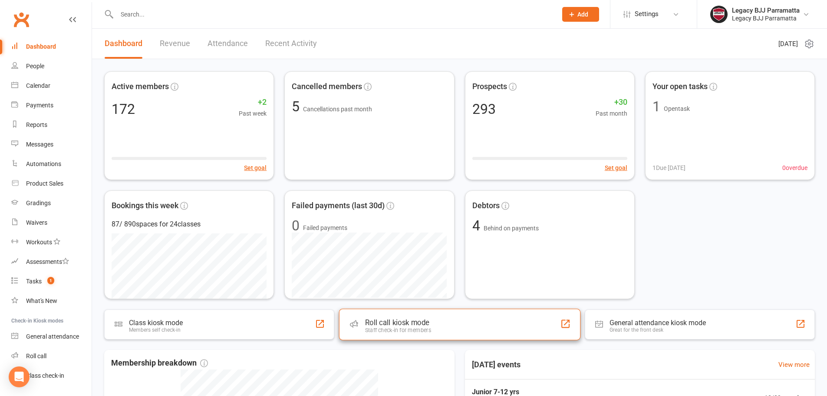
click at [430, 332] on div "Staff check-in for members" at bounding box center [398, 330] width 66 height 7
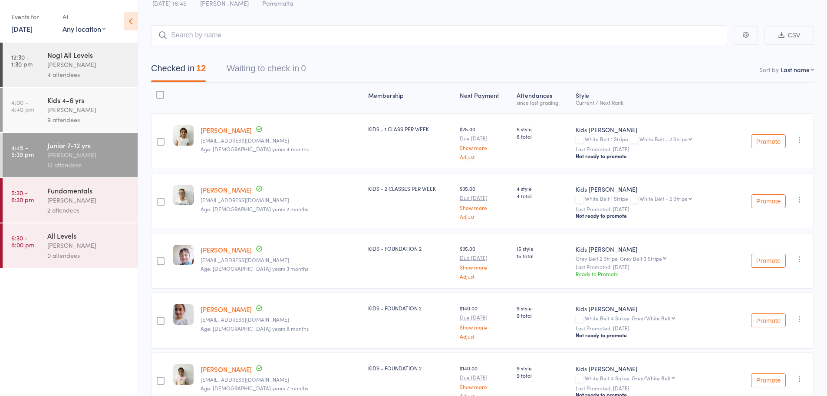
scroll to position [43, 0]
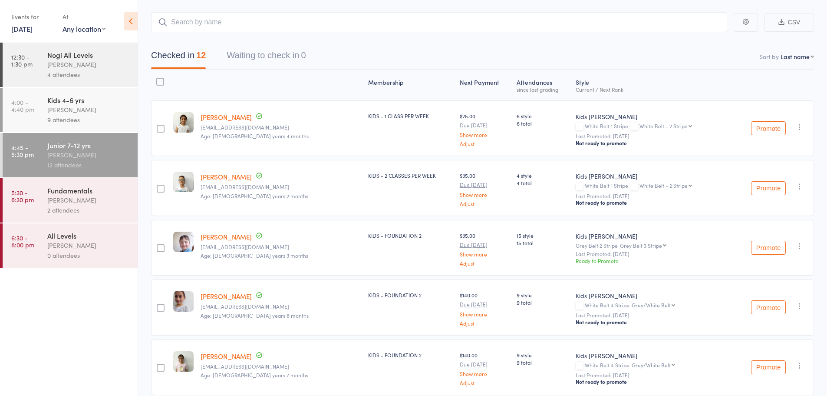
click at [88, 113] on div "[PERSON_NAME]" at bounding box center [88, 110] width 83 height 10
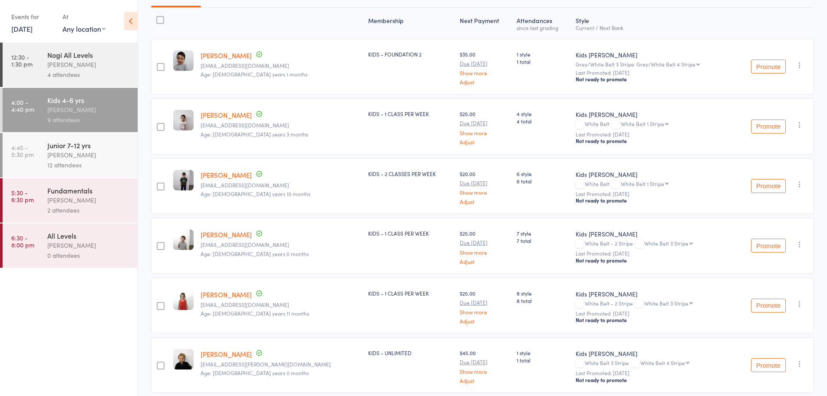
scroll to position [103, 0]
click at [87, 143] on div "Junior 7-12 yrs" at bounding box center [88, 145] width 83 height 10
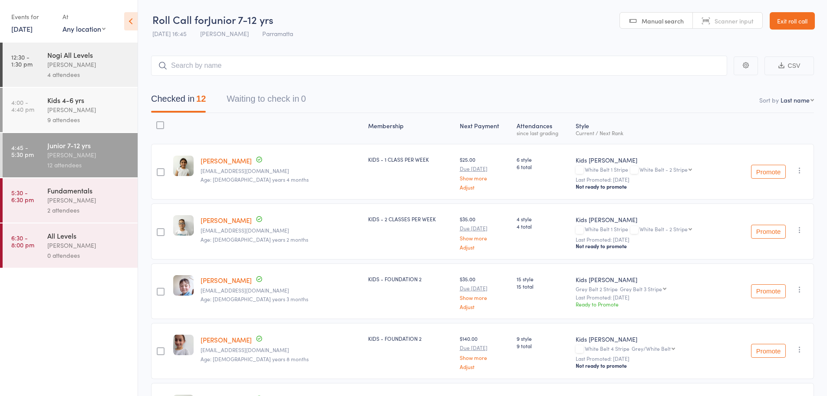
click at [51, 301] on ul "12:30 - 1:30 pm Nogi All Levels [PERSON_NAME] 4 attendees 4:00 - 4:40 pm Kids 4…" at bounding box center [69, 219] width 138 height 353
click at [326, 39] on header "Roll Call for Junior 7-12 yrs [DATE] 16:45 [PERSON_NAME] Parramatta Manual sear…" at bounding box center [482, 21] width 689 height 43
